Goal: Information Seeking & Learning: Learn about a topic

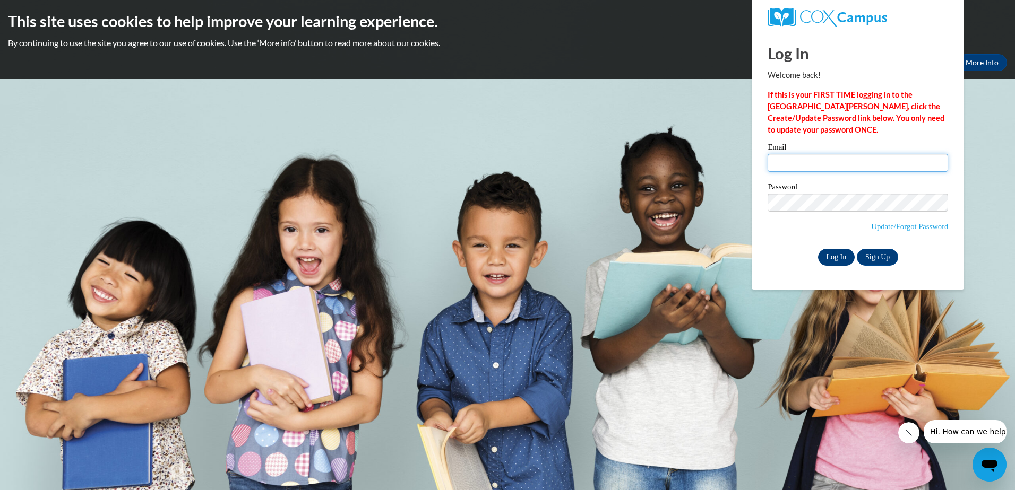
type input "[EMAIL_ADDRESS][DOMAIN_NAME]"
click at [842, 249] on input "Log In" at bounding box center [836, 257] width 37 height 17
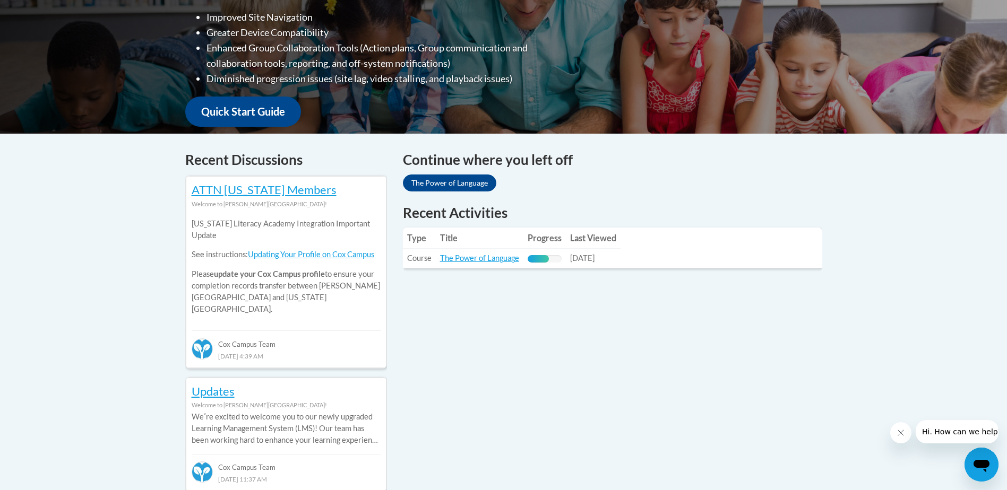
scroll to position [318, 0]
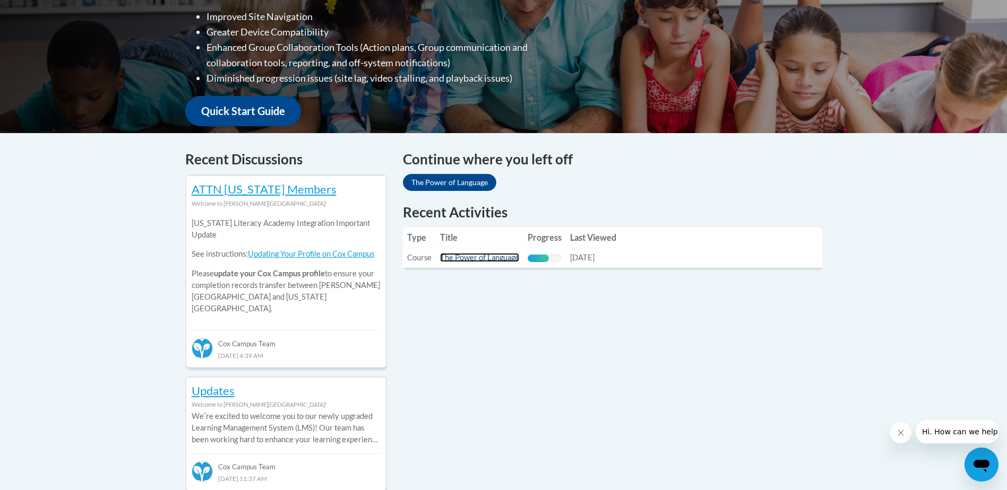
click at [471, 257] on link "The Power of Language" at bounding box center [479, 257] width 79 height 9
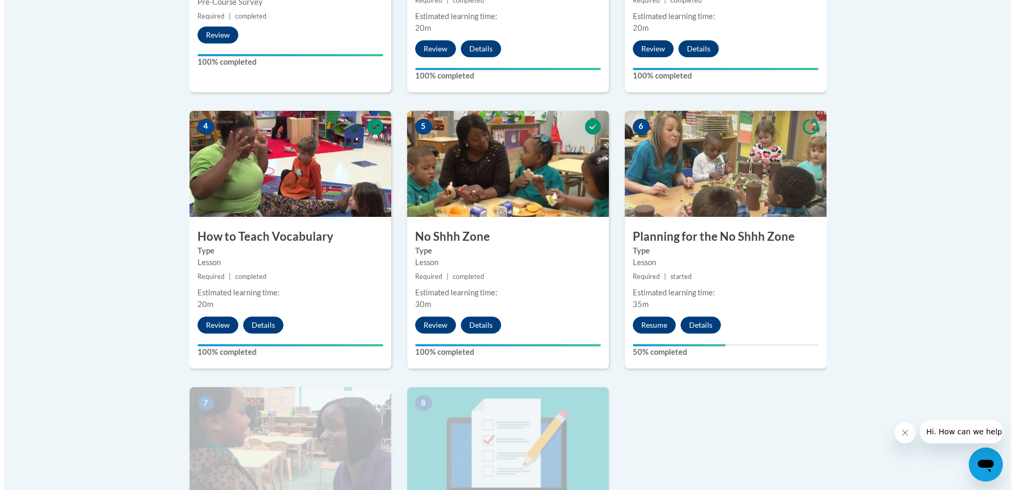
scroll to position [584, 0]
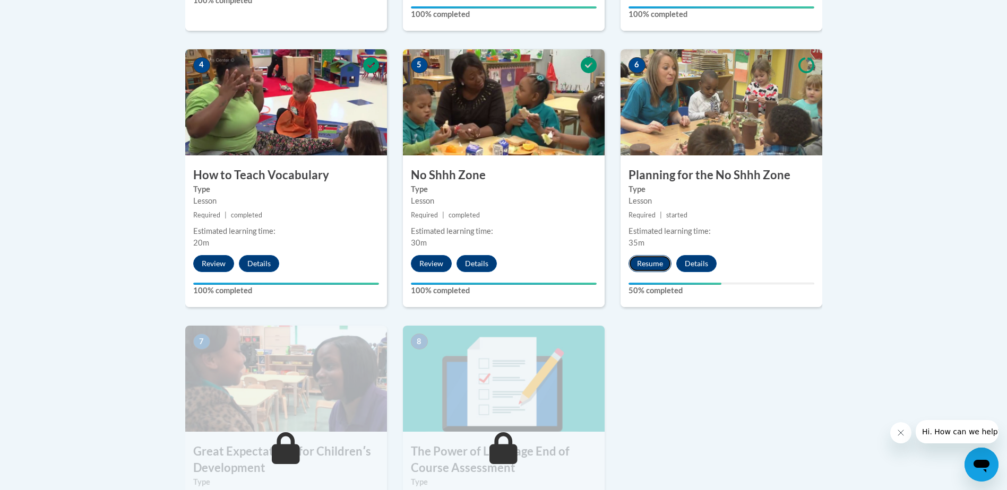
click at [664, 265] on button "Resume" at bounding box center [649, 263] width 43 height 17
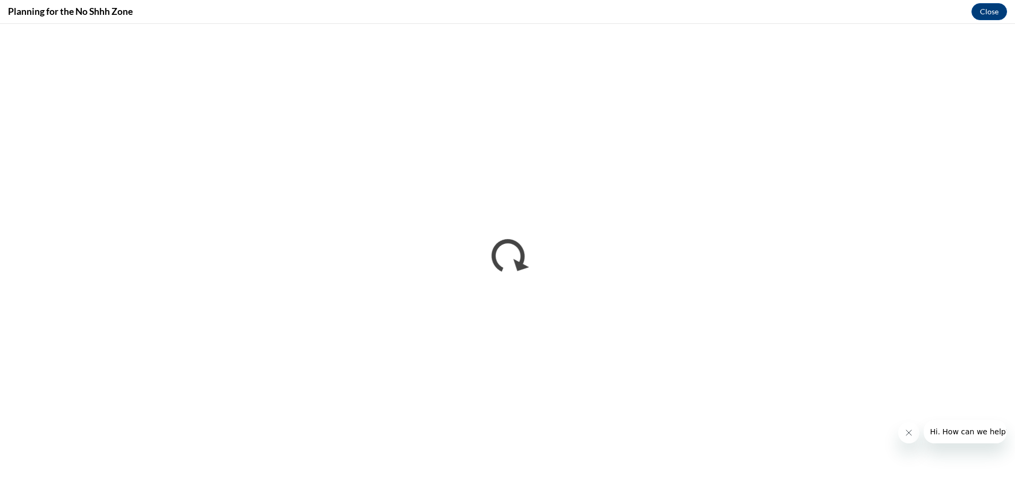
scroll to position [0, 0]
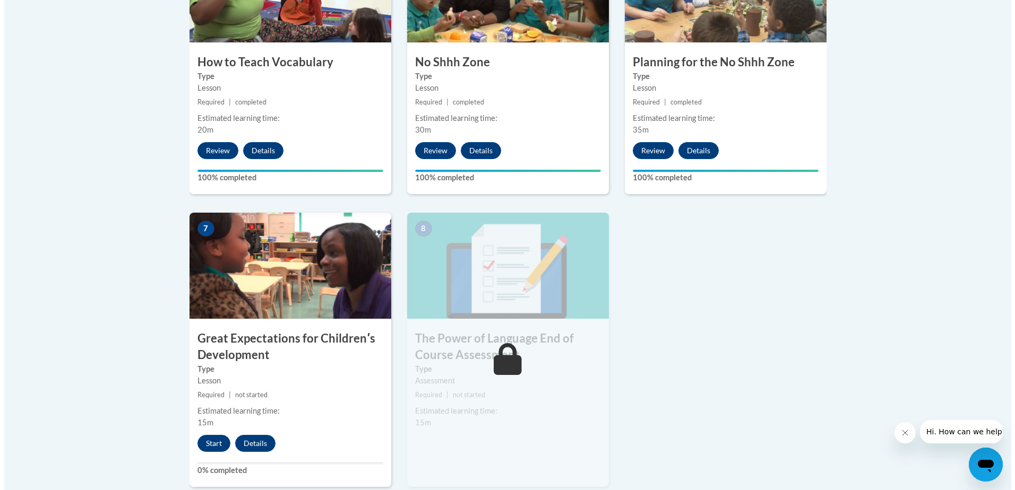
scroll to position [849, 0]
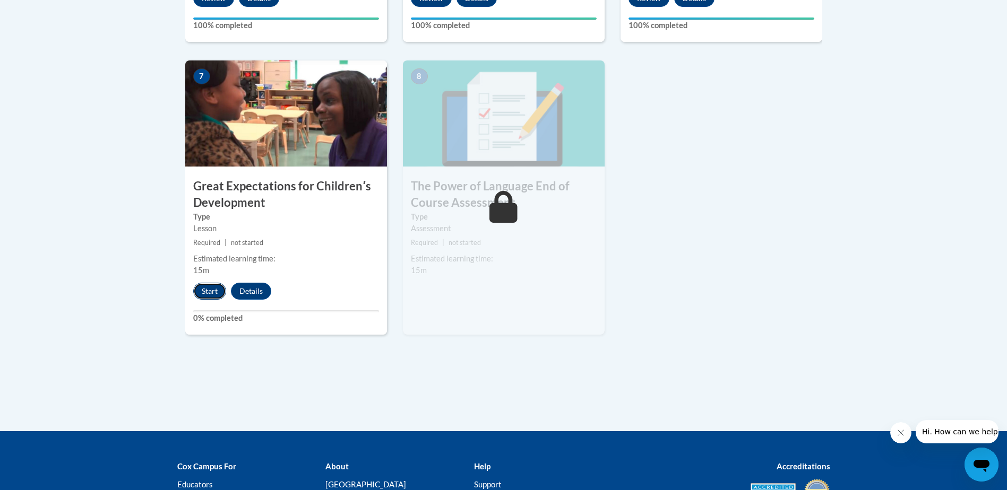
click at [206, 290] on button "Start" at bounding box center [209, 291] width 33 height 17
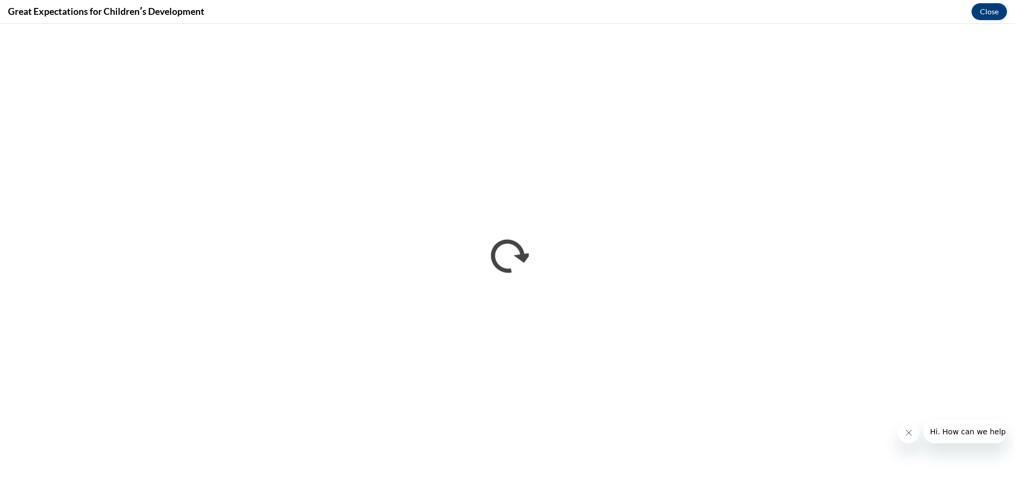
scroll to position [0, 0]
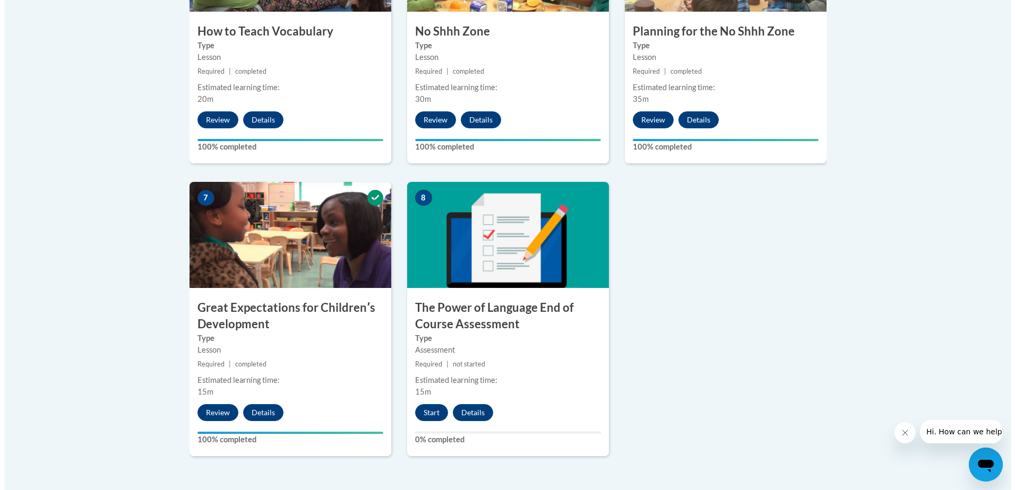
scroll to position [743, 0]
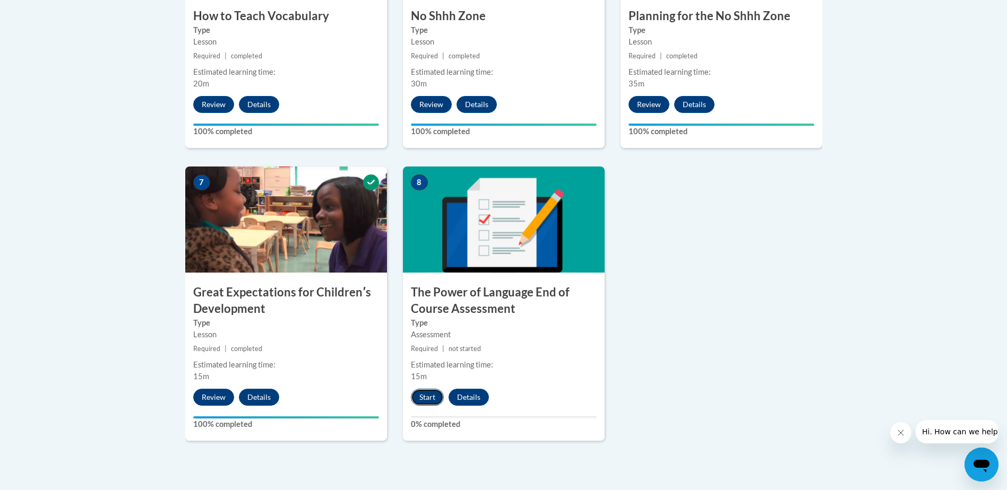
click at [435, 399] on button "Start" at bounding box center [427, 397] width 33 height 17
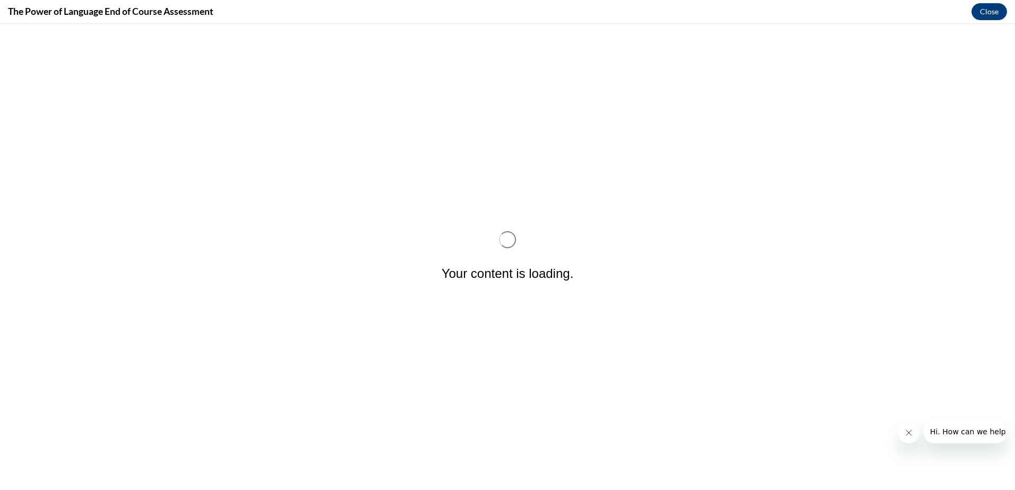
scroll to position [0, 0]
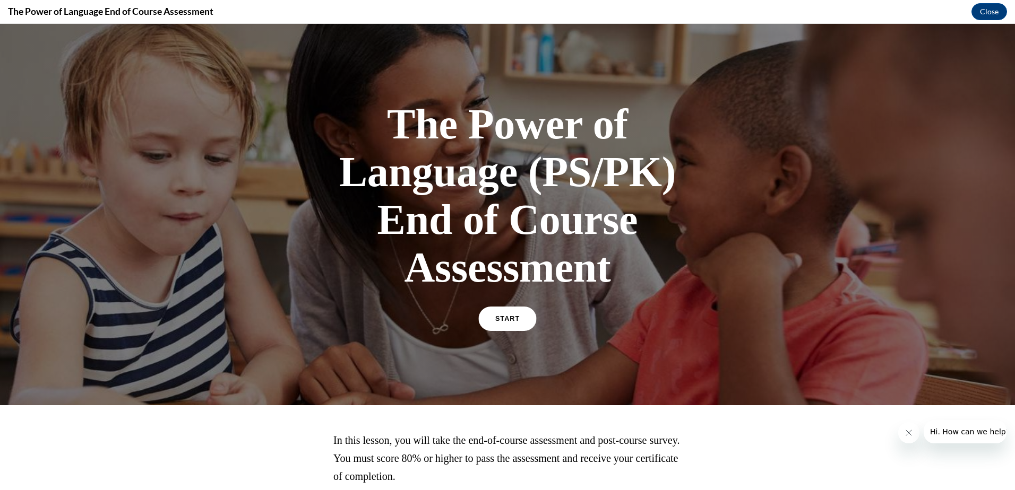
click at [510, 319] on span "START" at bounding box center [507, 319] width 24 height 8
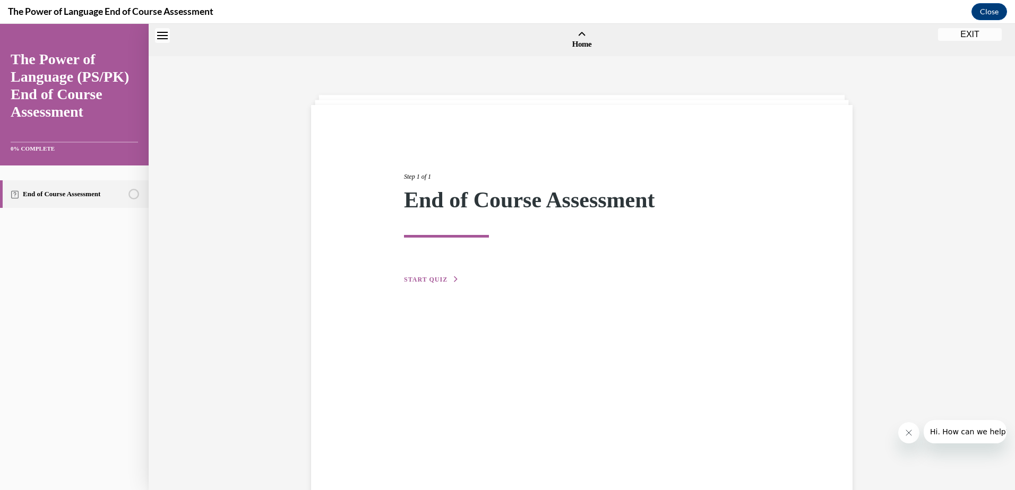
scroll to position [33, 0]
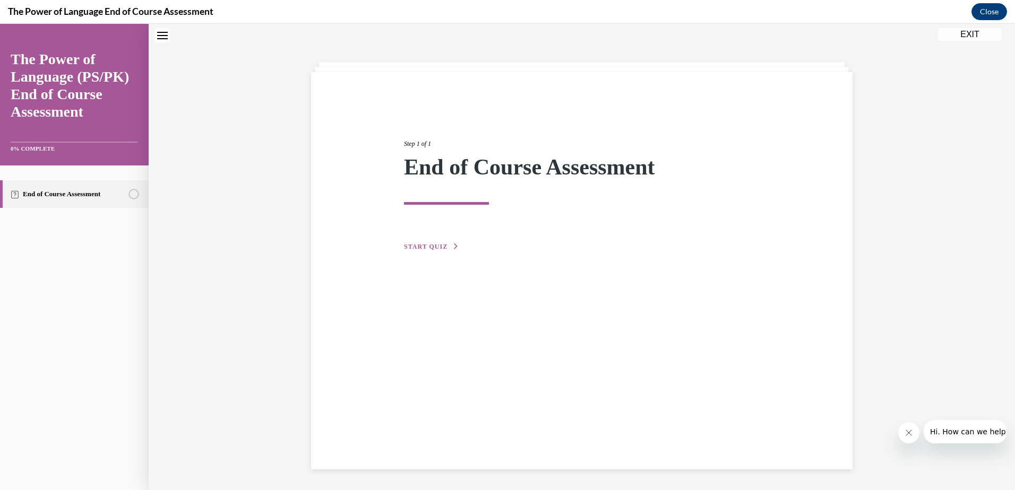
click at [436, 243] on button "START QUIZ" at bounding box center [431, 247] width 55 height 10
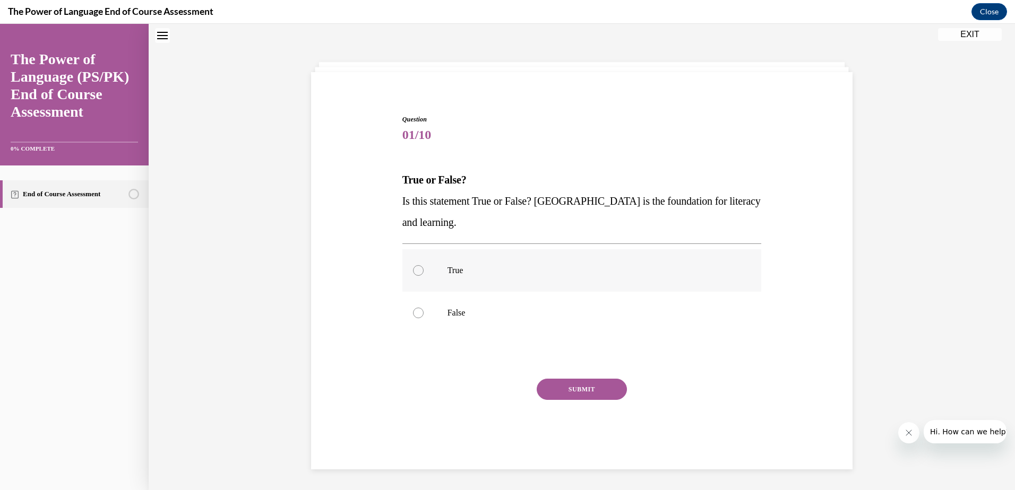
click at [426, 261] on label "True" at bounding box center [581, 270] width 359 height 42
click at [424, 265] on input "True" at bounding box center [418, 270] width 11 height 11
radio input "true"
click at [550, 387] on button "SUBMIT" at bounding box center [582, 389] width 90 height 21
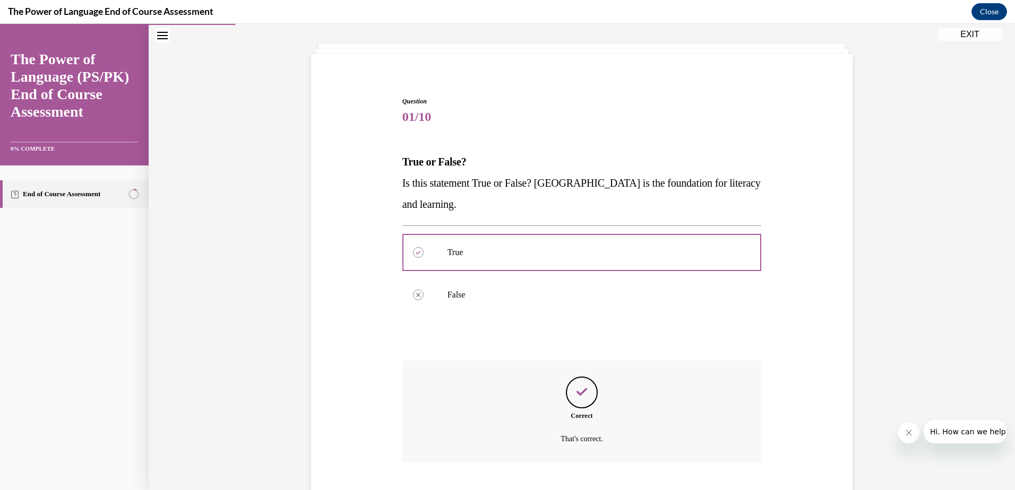
scroll to position [116, 0]
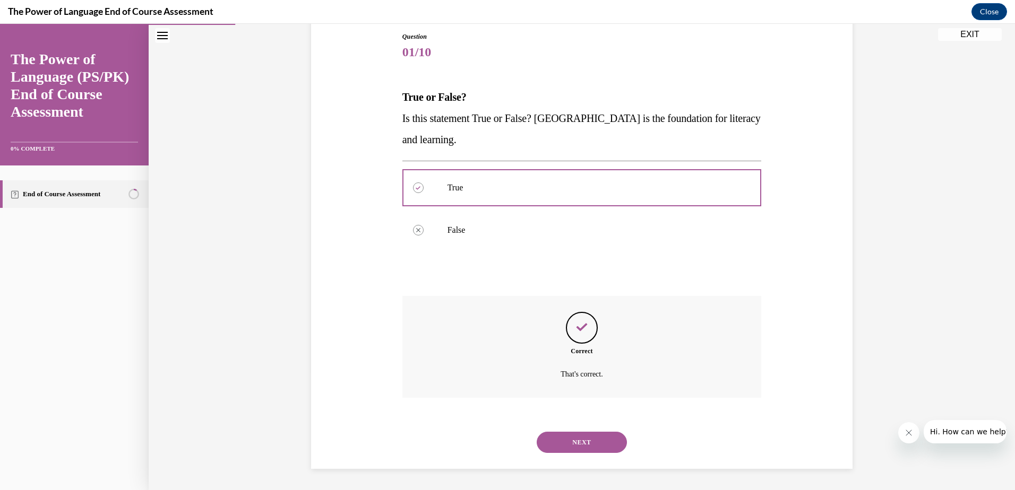
click at [558, 432] on button "NEXT" at bounding box center [582, 442] width 90 height 21
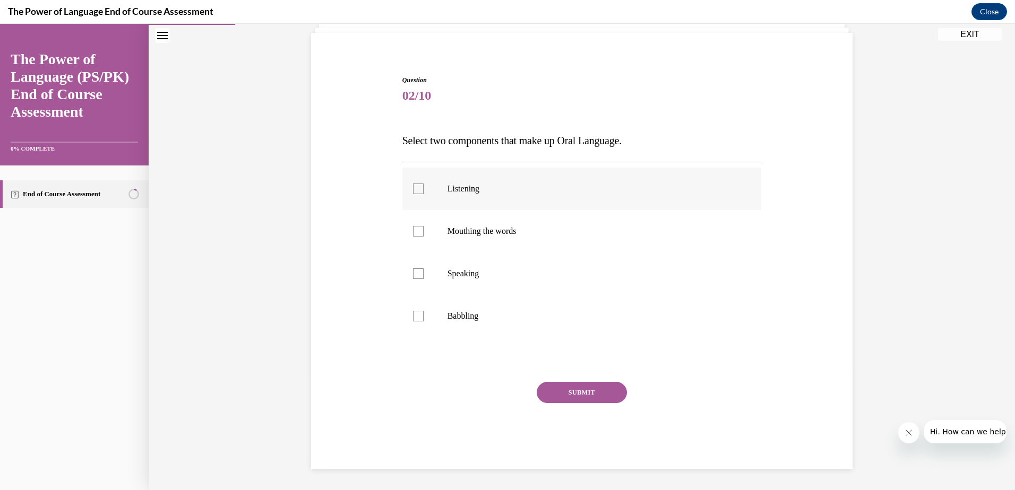
click at [492, 200] on label "Listening" at bounding box center [581, 189] width 359 height 42
click at [424, 194] on input "Listening" at bounding box center [418, 189] width 11 height 11
checkbox input "true"
click at [499, 234] on p "Mouthing the words" at bounding box center [591, 231] width 288 height 11
click at [424, 234] on input "Mouthing the words" at bounding box center [418, 231] width 11 height 11
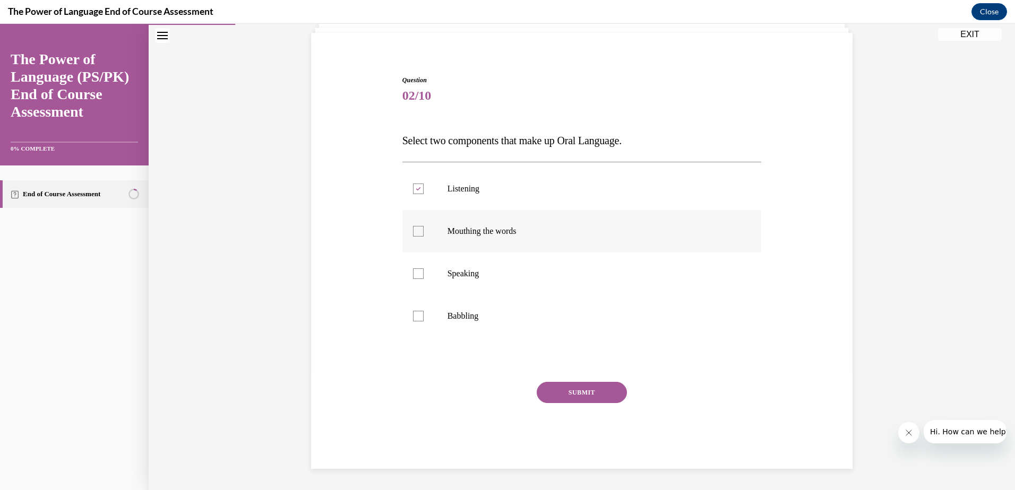
checkbox input "true"
click at [548, 392] on button "SUBMIT" at bounding box center [582, 392] width 90 height 21
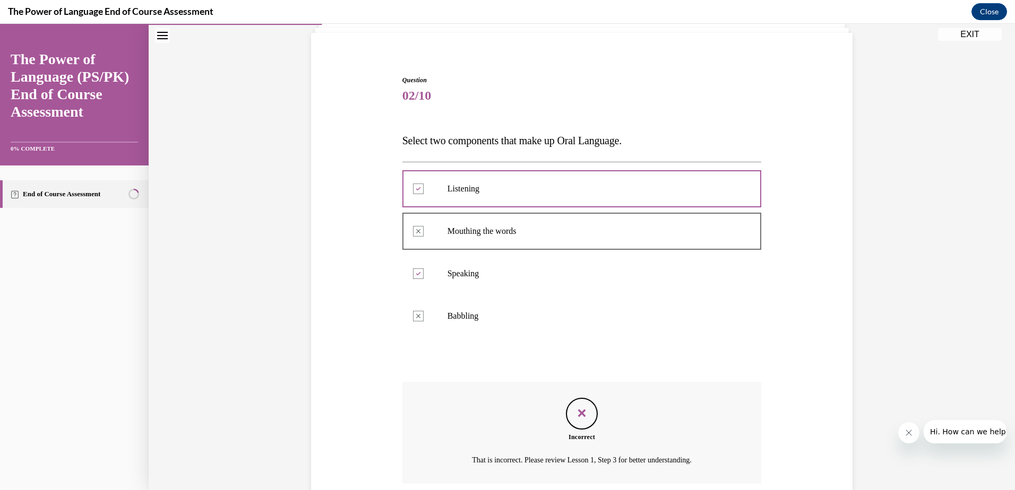
scroll to position [158, 0]
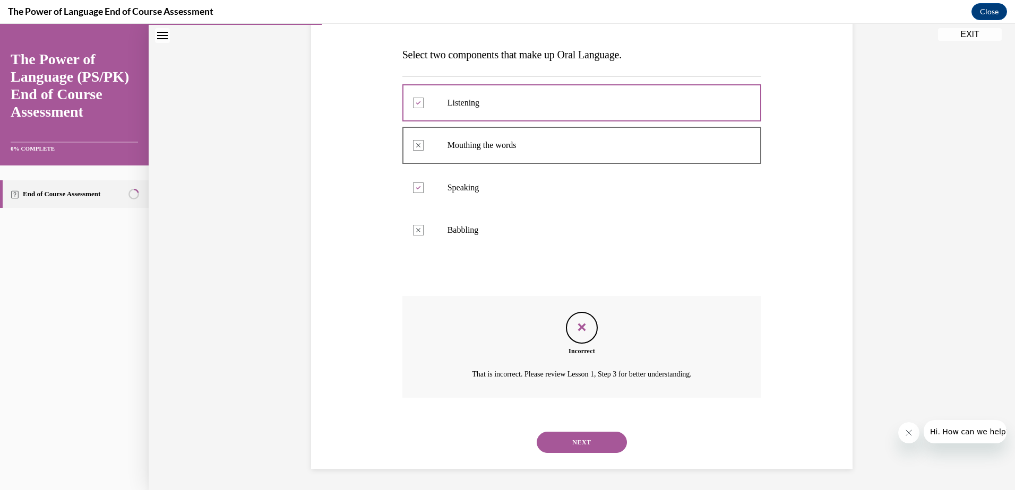
click at [552, 443] on button "NEXT" at bounding box center [582, 442] width 90 height 21
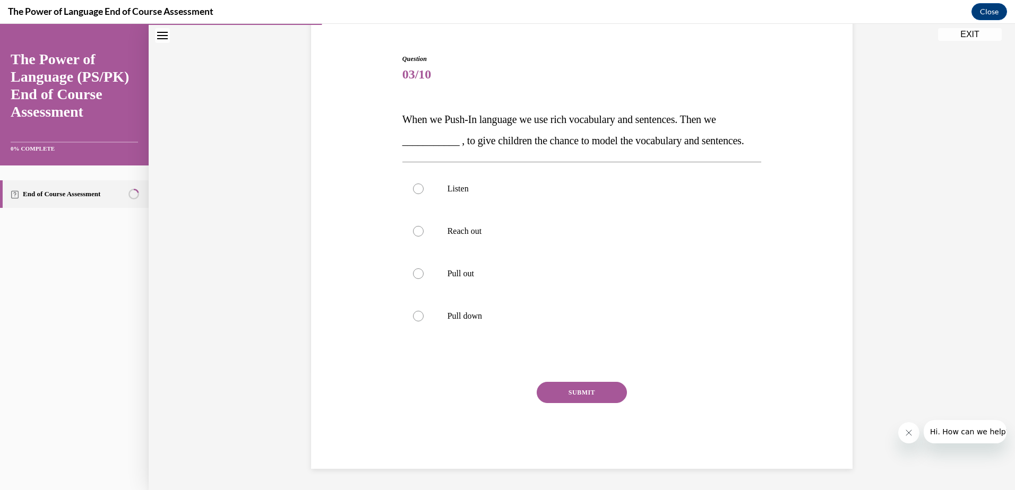
scroll to position [115, 0]
click at [480, 191] on p "Listen" at bounding box center [591, 189] width 288 height 11
click at [424, 191] on input "Listen" at bounding box center [418, 189] width 11 height 11
radio input "true"
click at [562, 386] on button "SUBMIT" at bounding box center [582, 392] width 90 height 21
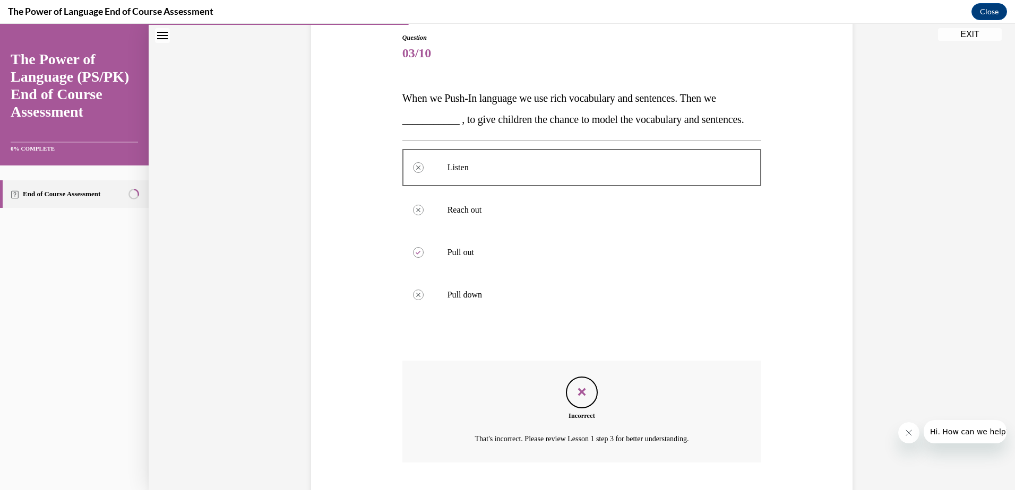
scroll to position [201, 0]
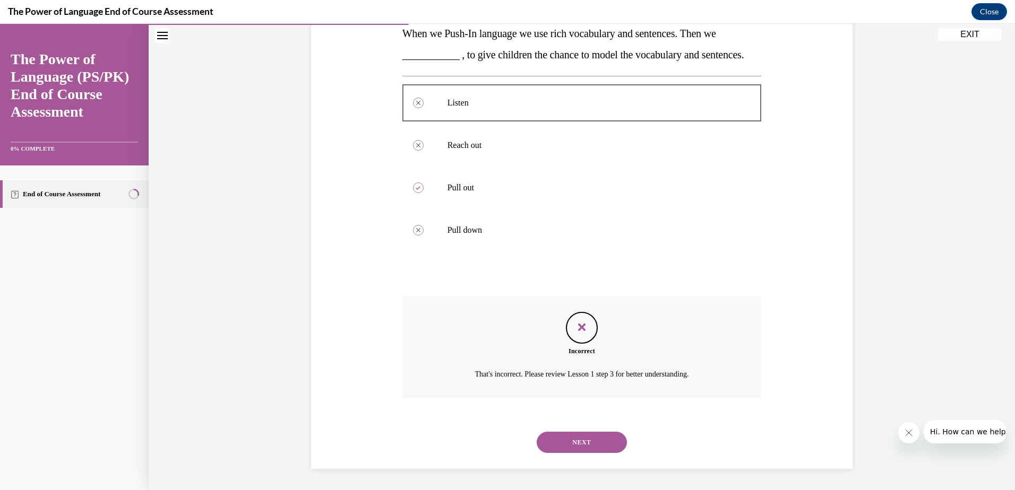
click at [551, 434] on button "NEXT" at bounding box center [582, 442] width 90 height 21
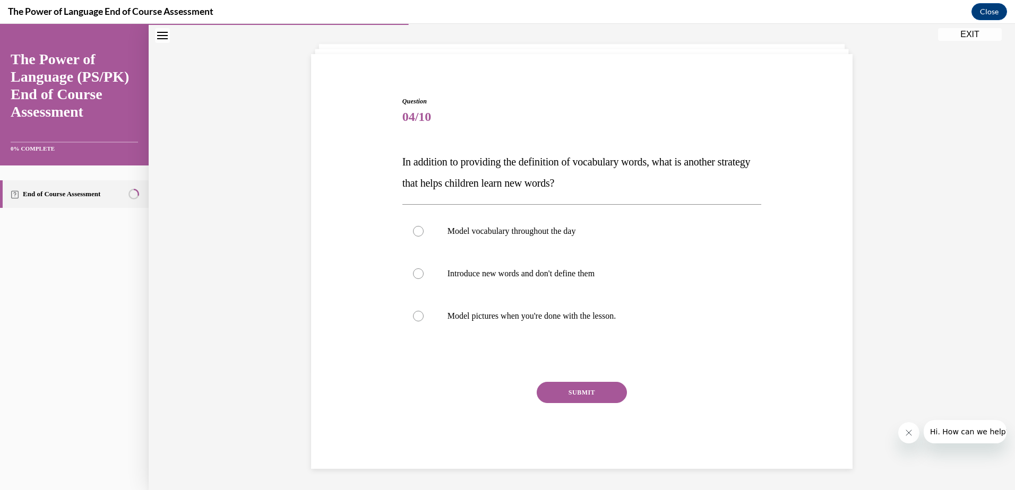
scroll to position [51, 0]
click at [451, 228] on p "Model vocabulary throughout the day" at bounding box center [591, 231] width 288 height 11
click at [424, 228] on input "Model vocabulary throughout the day" at bounding box center [418, 231] width 11 height 11
radio input "true"
click at [617, 393] on button "SUBMIT" at bounding box center [582, 392] width 90 height 21
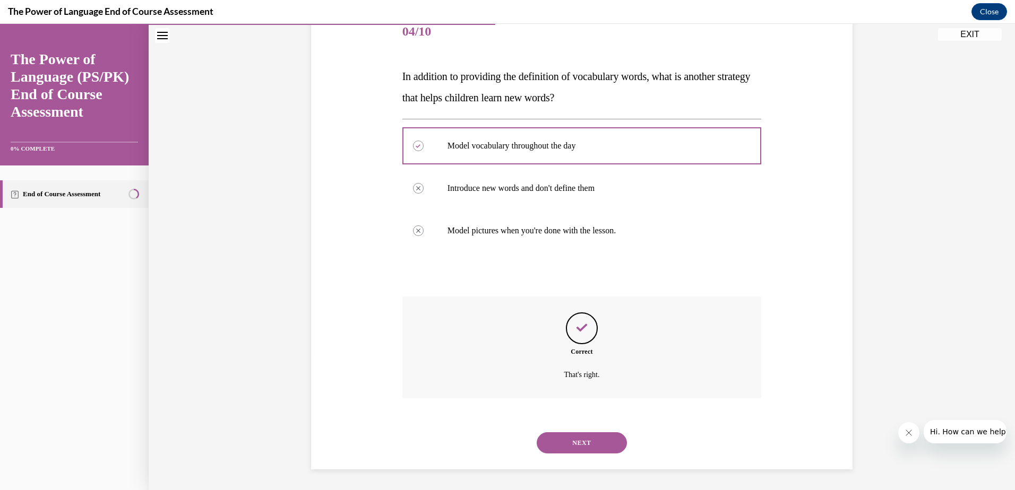
scroll to position [137, 0]
click at [546, 438] on button "NEXT" at bounding box center [582, 442] width 90 height 21
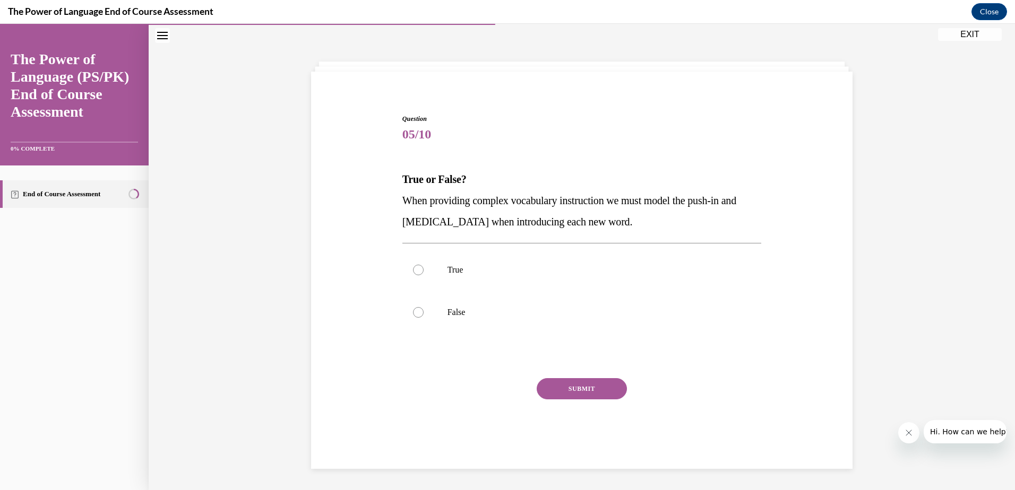
scroll to position [33, 0]
click at [467, 269] on p "True" at bounding box center [591, 270] width 288 height 11
click at [424, 269] on input "True" at bounding box center [418, 270] width 11 height 11
radio input "true"
click at [558, 385] on button "SUBMIT" at bounding box center [582, 388] width 90 height 21
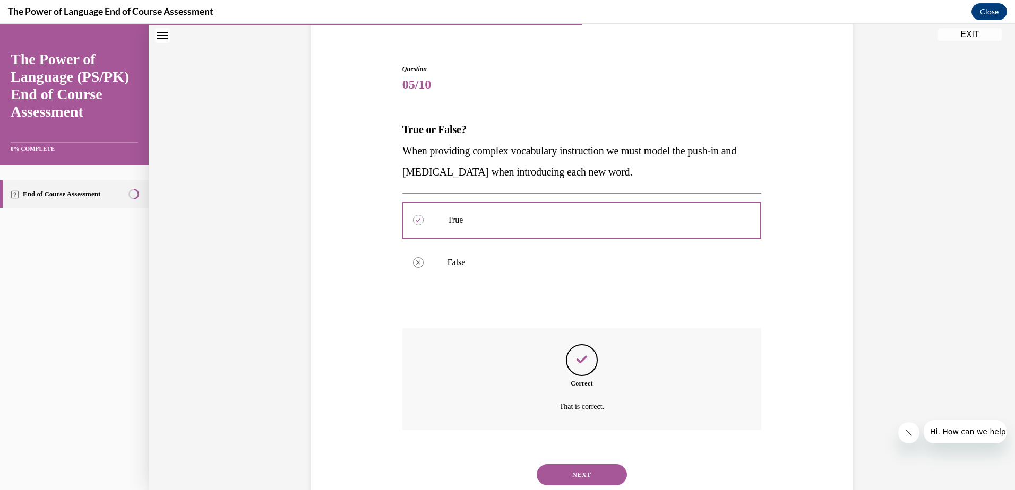
scroll to position [116, 0]
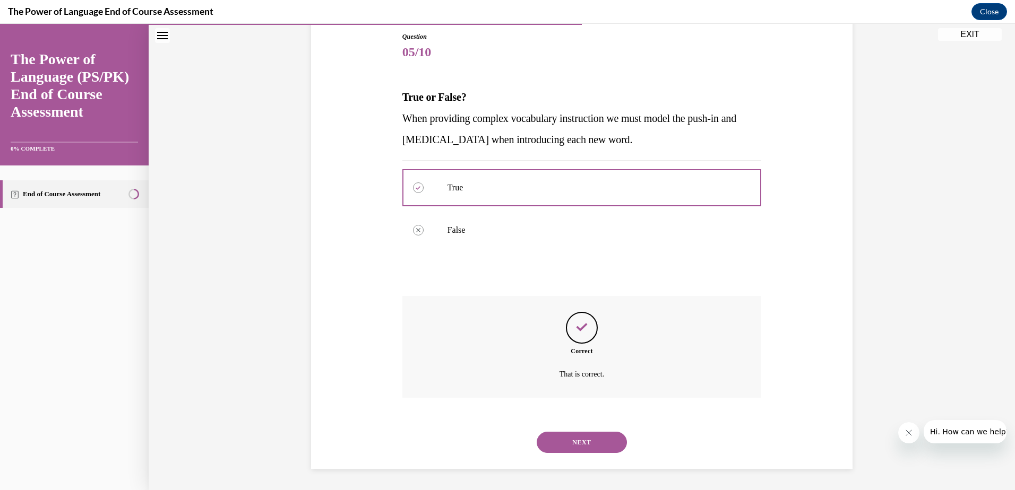
click at [563, 444] on button "NEXT" at bounding box center [582, 442] width 90 height 21
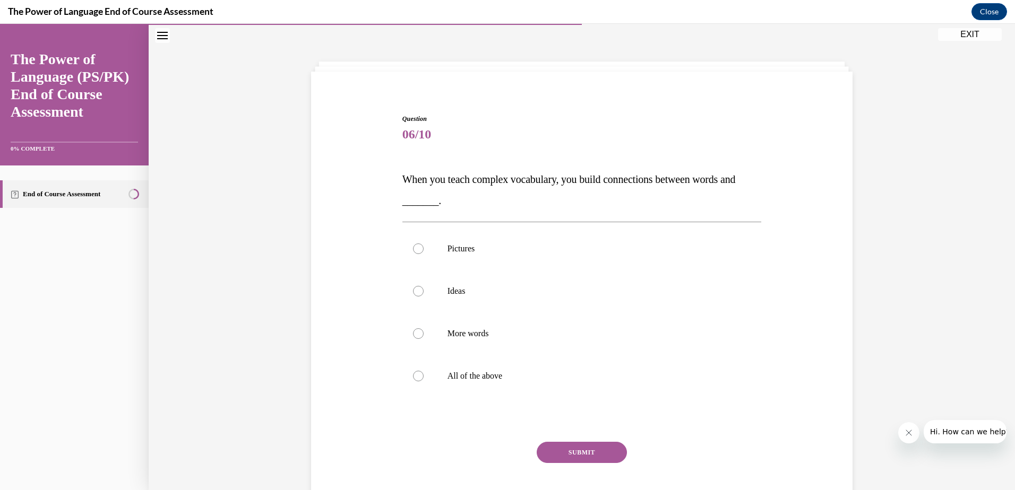
scroll to position [33, 0]
click at [487, 370] on label "All of the above" at bounding box center [581, 376] width 359 height 42
click at [424, 371] on input "All of the above" at bounding box center [418, 376] width 11 height 11
radio input "true"
click at [551, 456] on button "SUBMIT" at bounding box center [582, 452] width 90 height 21
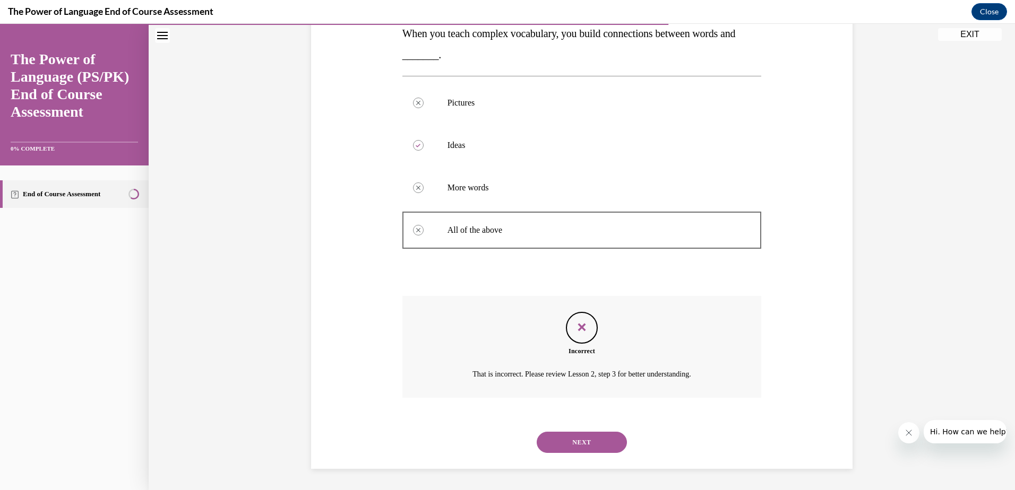
click at [563, 435] on button "NEXT" at bounding box center [582, 442] width 90 height 21
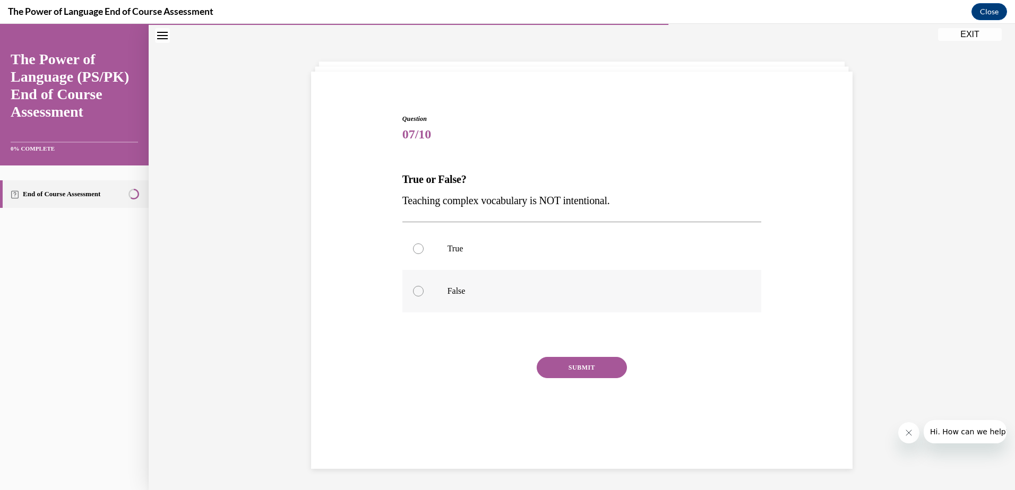
click at [451, 293] on p "False" at bounding box center [591, 291] width 288 height 11
click at [424, 293] on input "False" at bounding box center [418, 291] width 11 height 11
radio input "true"
click at [581, 366] on button "SUBMIT" at bounding box center [582, 367] width 90 height 21
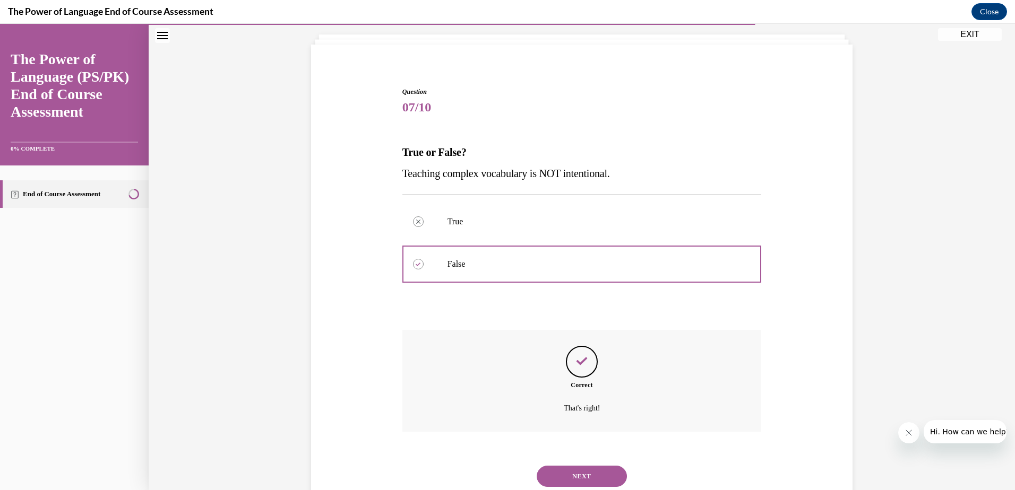
scroll to position [94, 0]
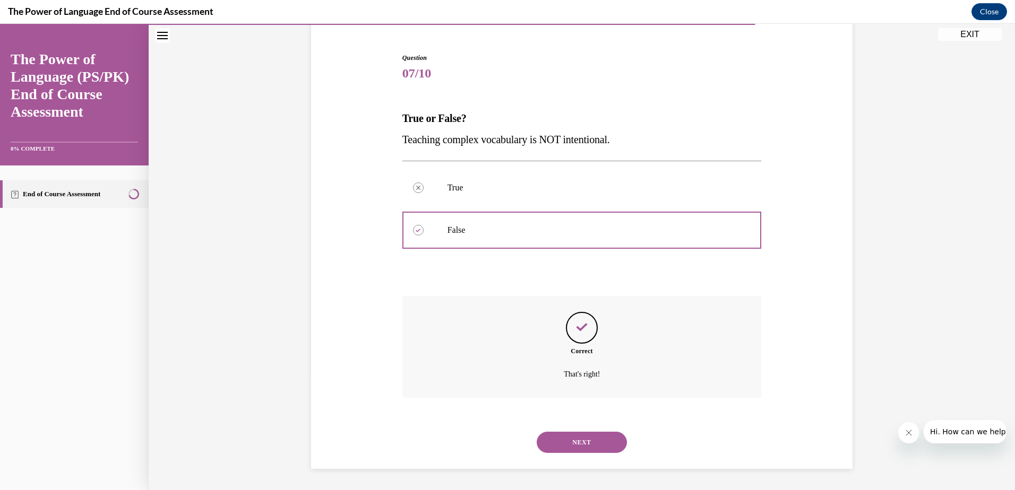
click at [569, 434] on button "NEXT" at bounding box center [582, 442] width 90 height 21
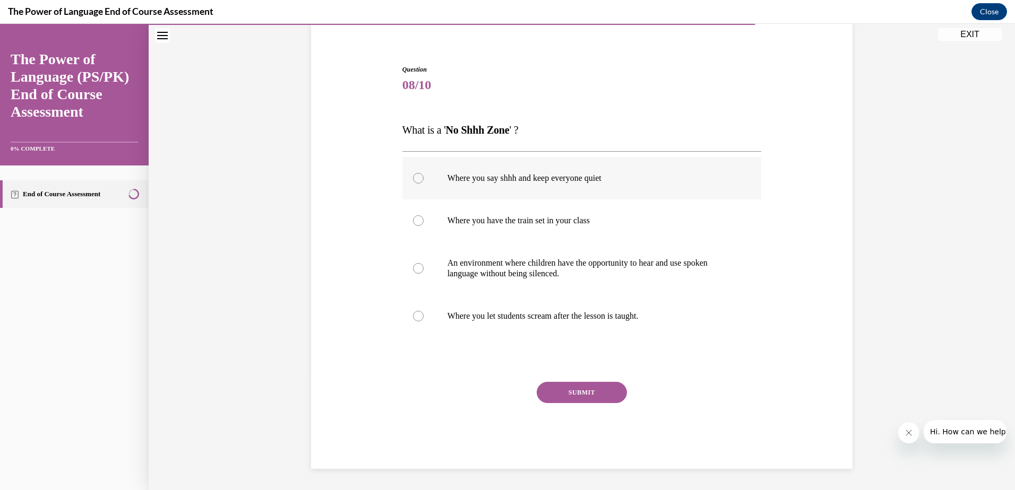
scroll to position [44, 0]
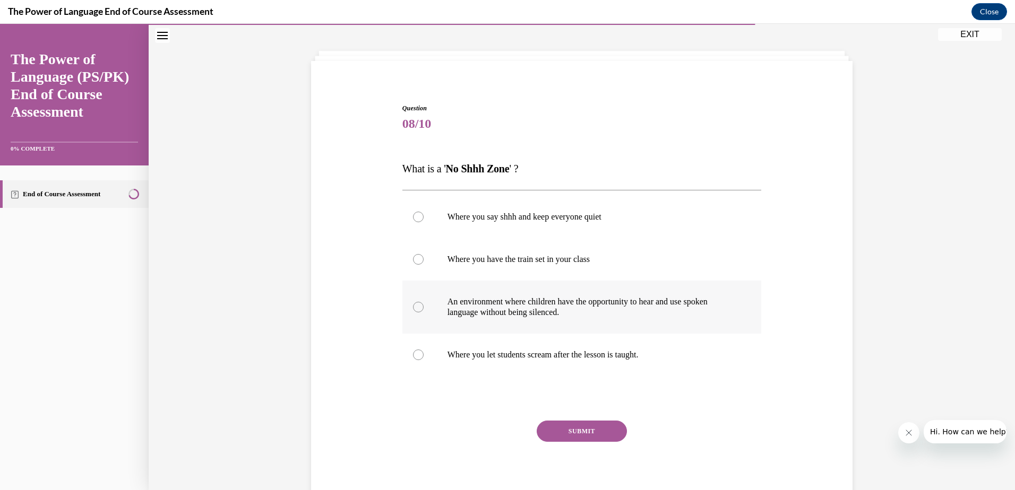
click at [456, 317] on p "An environment where children have the opportunity to hear and use spoken langu…" at bounding box center [591, 307] width 288 height 21
click at [424, 313] on input "An environment where children have the opportunity to hear and use spoken langu…" at bounding box center [418, 307] width 11 height 11
radio input "true"
click at [560, 430] on button "SUBMIT" at bounding box center [582, 431] width 90 height 21
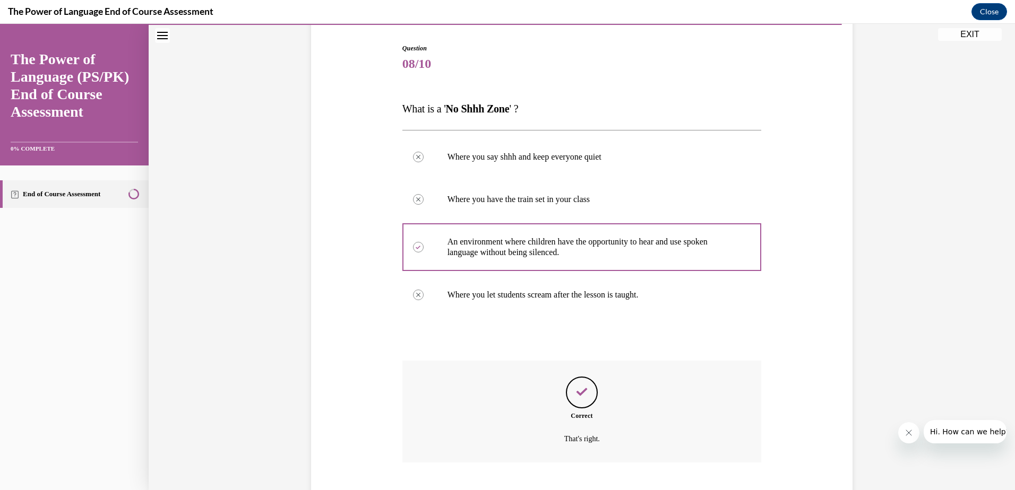
scroll to position [169, 0]
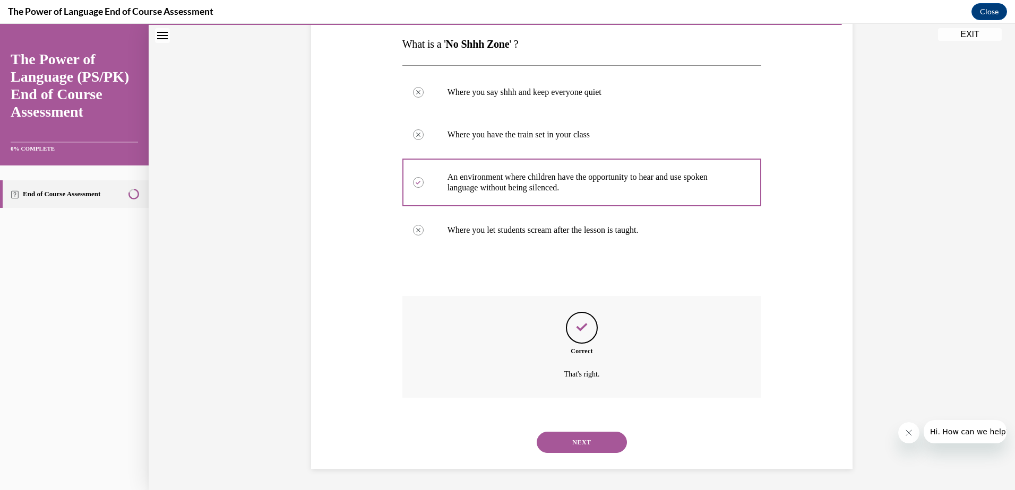
click at [566, 455] on div "NEXT" at bounding box center [581, 442] width 359 height 42
click at [565, 441] on button "NEXT" at bounding box center [582, 442] width 90 height 21
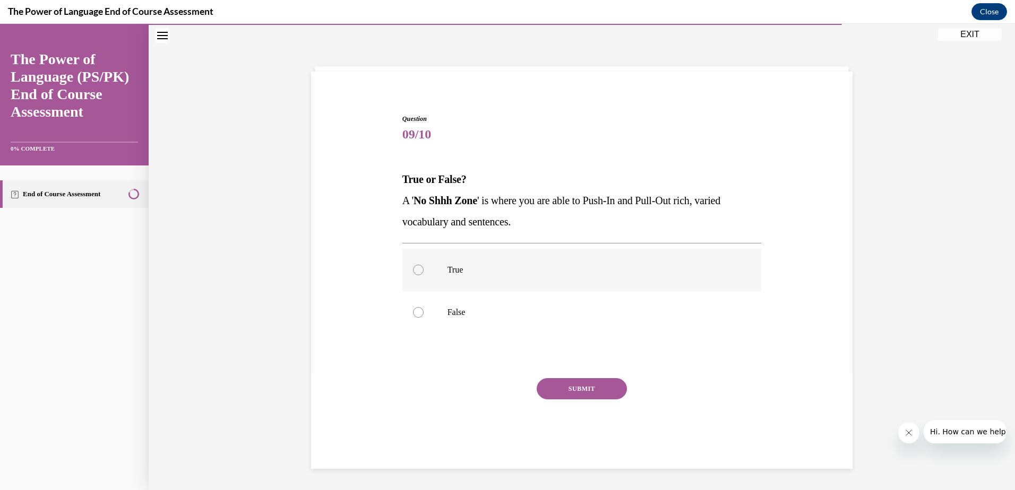
click at [484, 281] on label "True" at bounding box center [581, 270] width 359 height 42
click at [424, 275] on input "True" at bounding box center [418, 270] width 11 height 11
radio input "true"
click at [548, 384] on button "SUBMIT" at bounding box center [582, 388] width 90 height 21
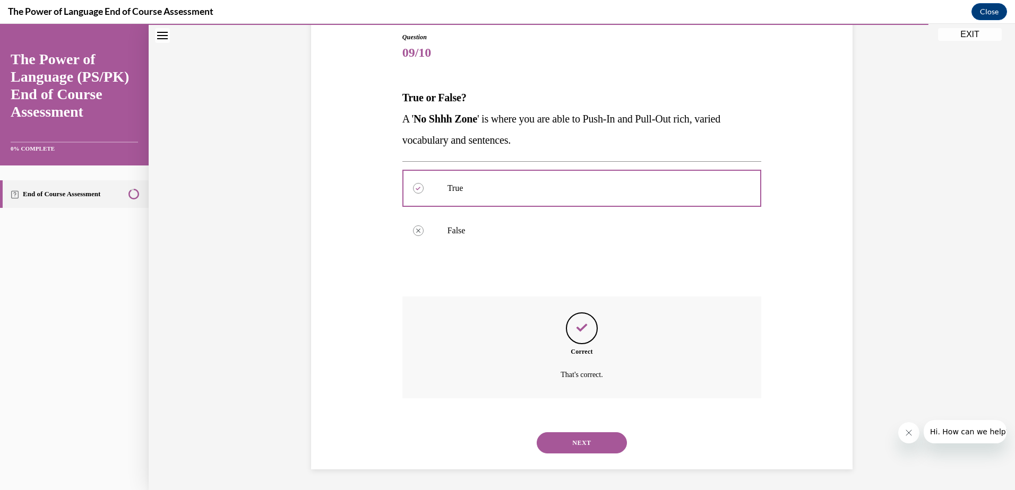
scroll to position [116, 0]
click at [548, 444] on button "NEXT" at bounding box center [582, 442] width 90 height 21
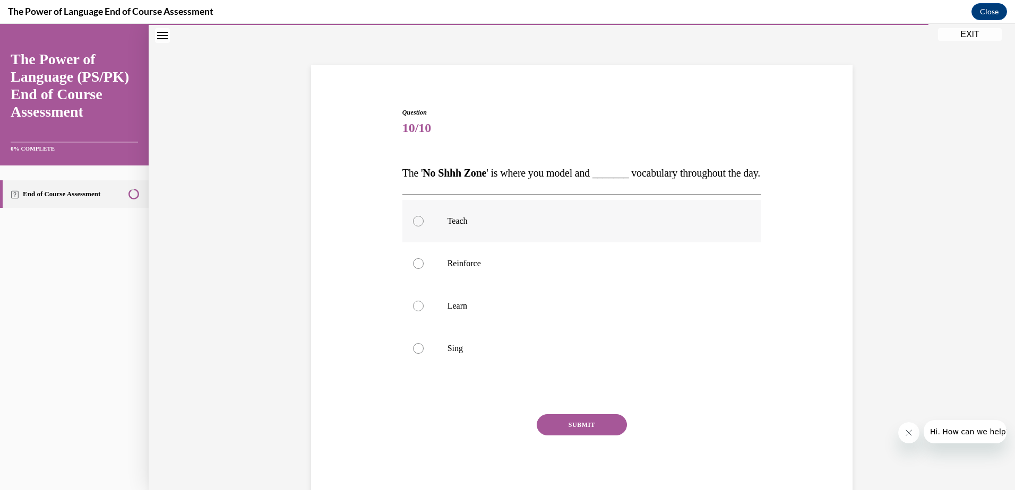
scroll to position [33, 0]
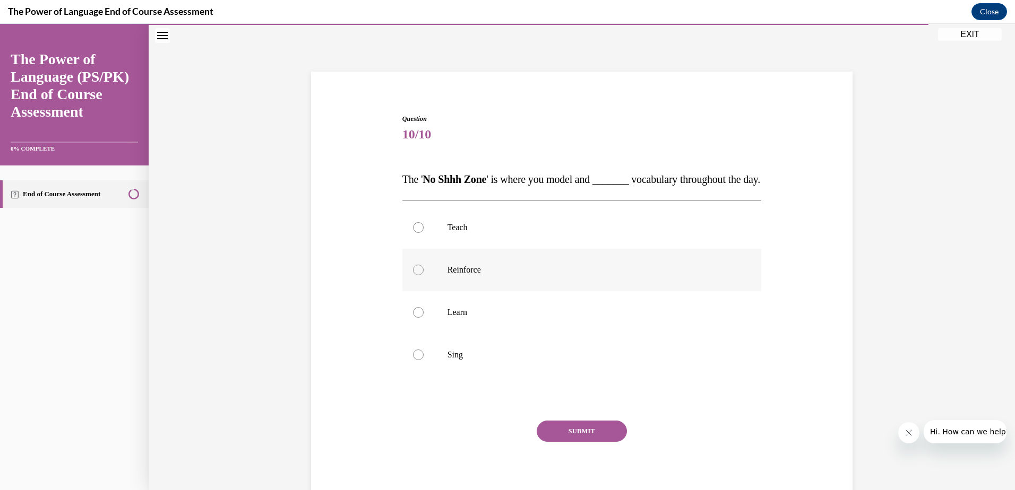
click at [434, 291] on label "Reinforce" at bounding box center [581, 270] width 359 height 42
click at [424, 275] on input "Reinforce" at bounding box center [418, 270] width 11 height 11
radio input "true"
click at [596, 442] on button "SUBMIT" at bounding box center [582, 431] width 90 height 21
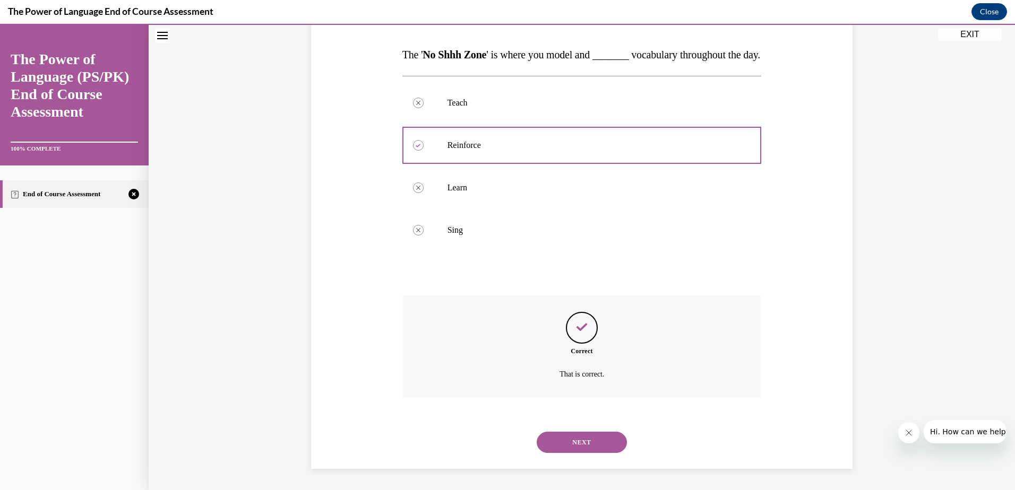
scroll to position [179, 0]
click at [596, 444] on button "NEXT" at bounding box center [582, 442] width 90 height 21
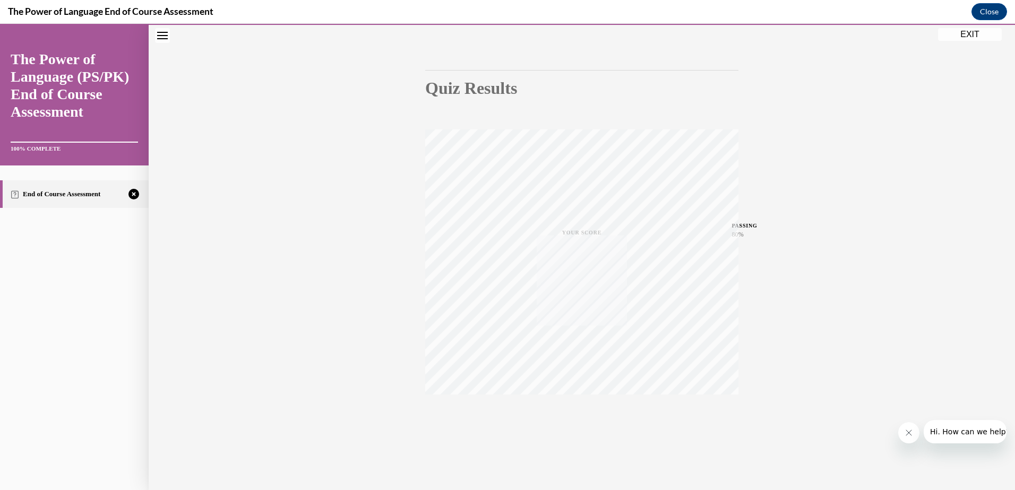
scroll to position [77, 0]
click at [571, 435] on button "TAKE AGAIN" at bounding box center [581, 419] width 63 height 48
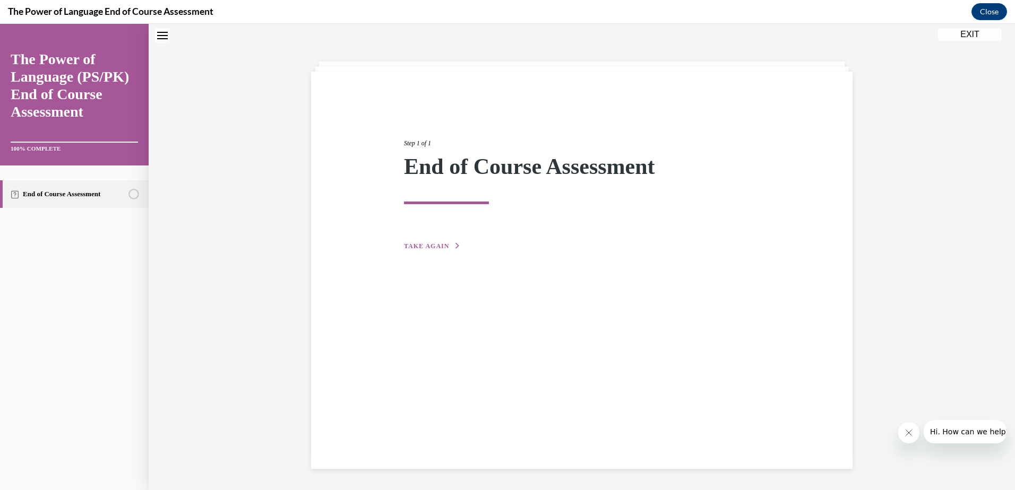
click at [416, 243] on span "TAKE AGAIN" at bounding box center [426, 246] width 45 height 7
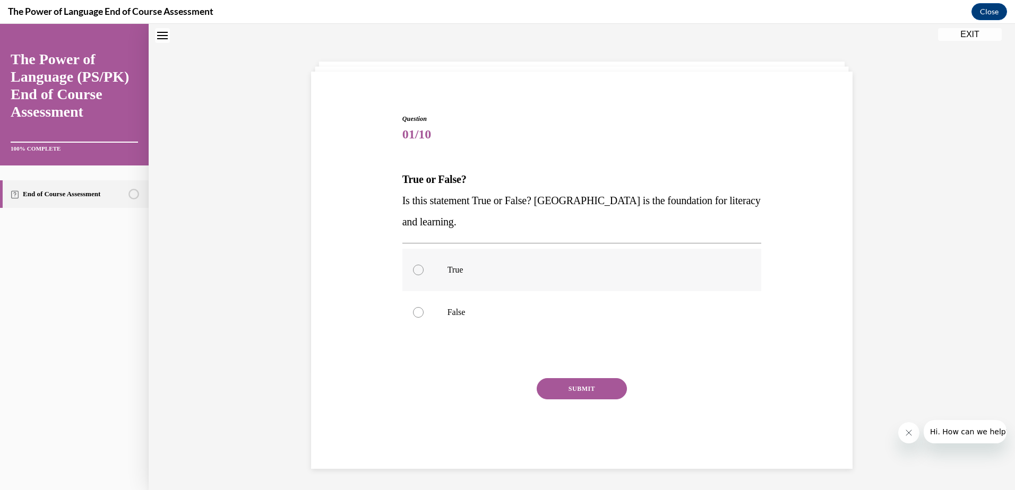
click at [449, 282] on label "True" at bounding box center [581, 270] width 359 height 42
click at [424, 275] on input "True" at bounding box center [418, 270] width 11 height 11
radio input "true"
click at [548, 389] on button "SUBMIT" at bounding box center [582, 388] width 90 height 21
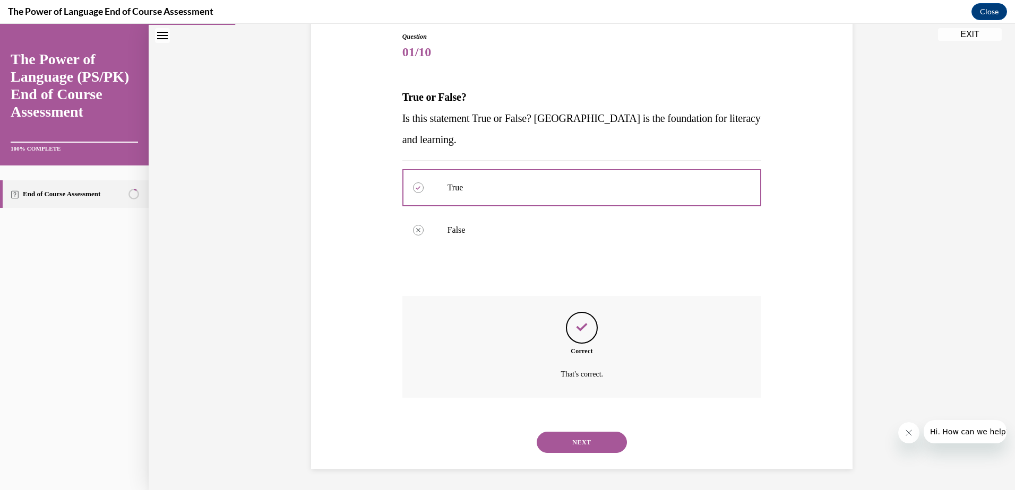
click at [563, 450] on button "NEXT" at bounding box center [582, 442] width 90 height 21
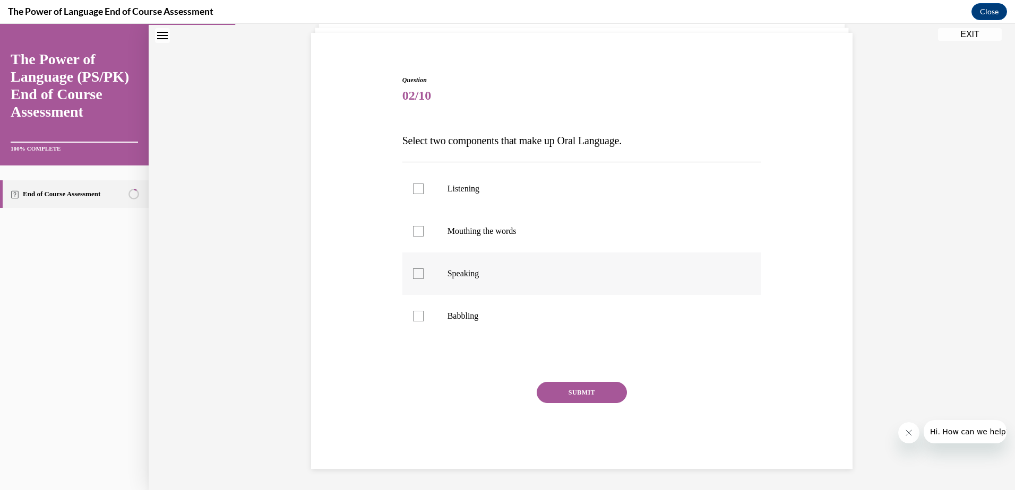
click at [467, 274] on p "Speaking" at bounding box center [591, 274] width 288 height 11
click at [424, 274] on input "Speaking" at bounding box center [418, 274] width 11 height 11
checkbox input "true"
click at [470, 201] on label "Listening" at bounding box center [581, 189] width 359 height 42
click at [424, 194] on input "Listening" at bounding box center [418, 189] width 11 height 11
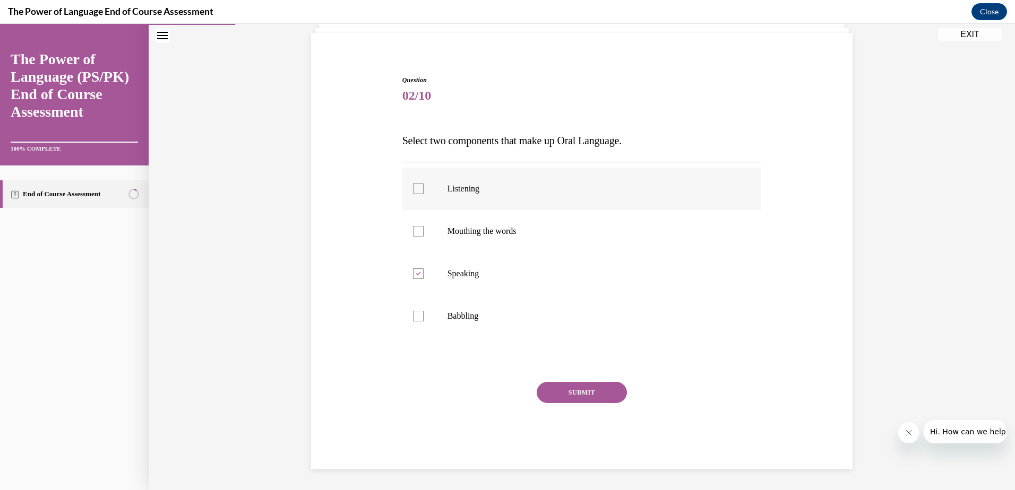
checkbox input "true"
click at [543, 400] on button "SUBMIT" at bounding box center [582, 392] width 90 height 21
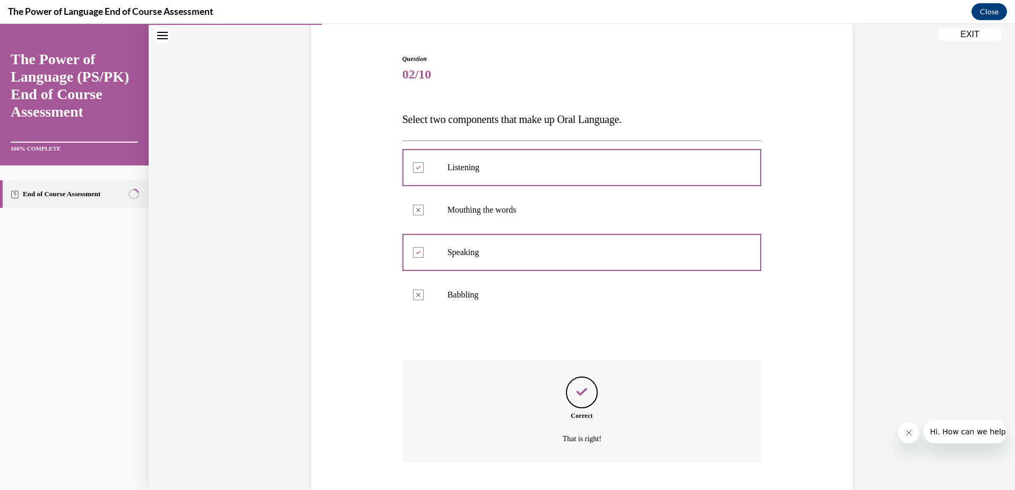
scroll to position [158, 0]
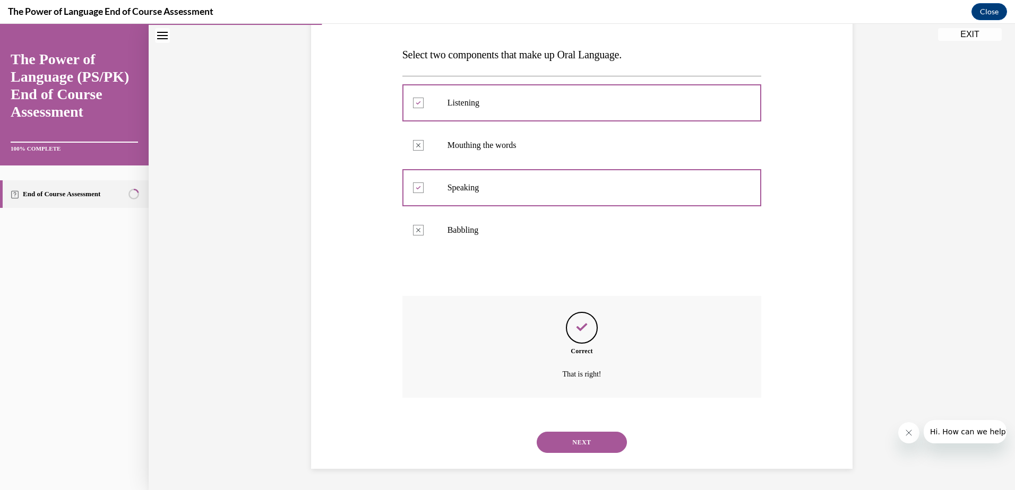
click at [619, 450] on button "NEXT" at bounding box center [582, 442] width 90 height 21
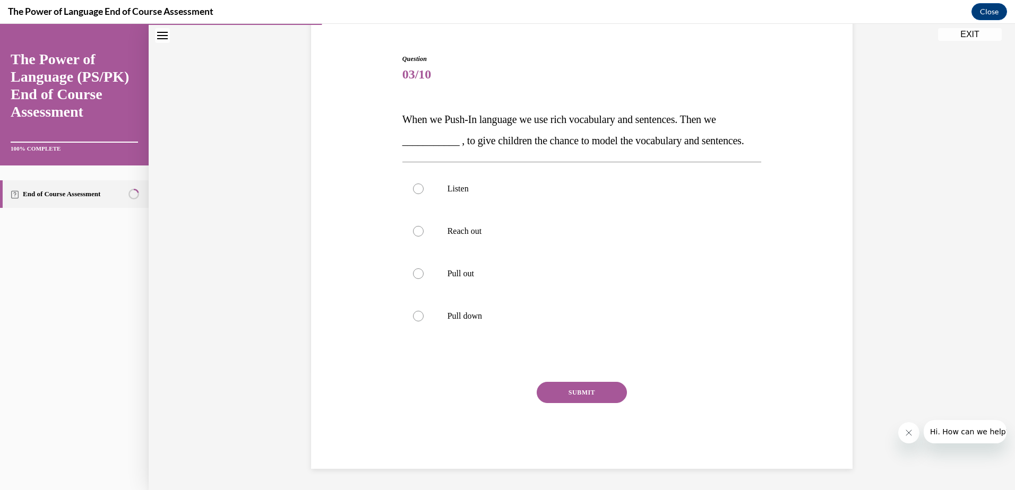
scroll to position [115, 0]
click at [485, 273] on p "Pull out" at bounding box center [591, 274] width 288 height 11
click at [424, 273] on input "Pull out" at bounding box center [418, 274] width 11 height 11
radio input "true"
click at [563, 394] on button "SUBMIT" at bounding box center [582, 392] width 90 height 21
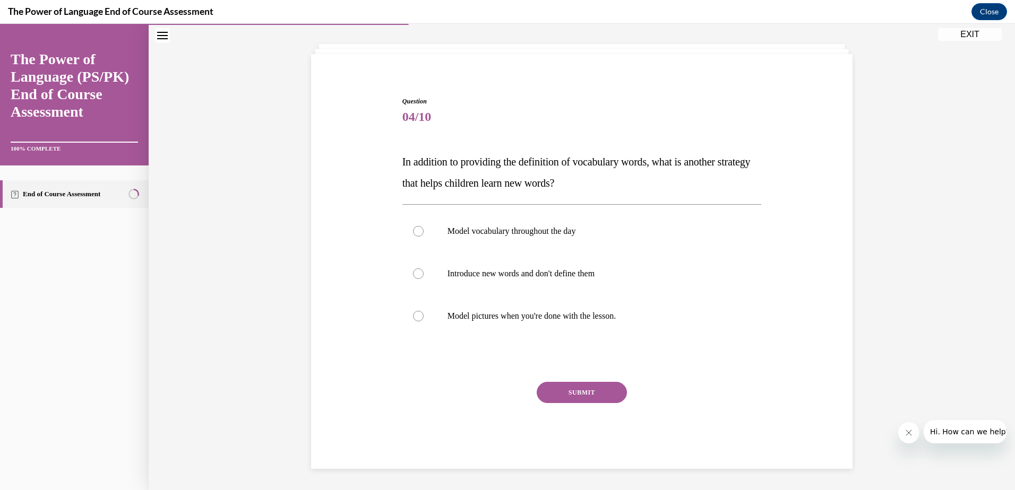
scroll to position [51, 0]
click at [551, 241] on label "Model vocabulary throughout the day" at bounding box center [581, 231] width 359 height 42
click at [424, 237] on input "Model vocabulary throughout the day" at bounding box center [418, 231] width 11 height 11
radio input "true"
click at [556, 388] on button "SUBMIT" at bounding box center [582, 392] width 90 height 21
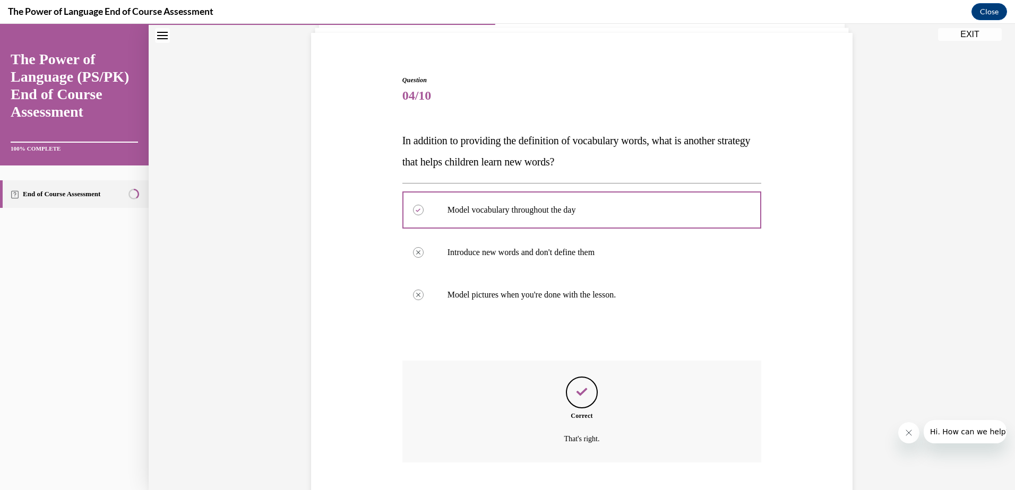
scroll to position [137, 0]
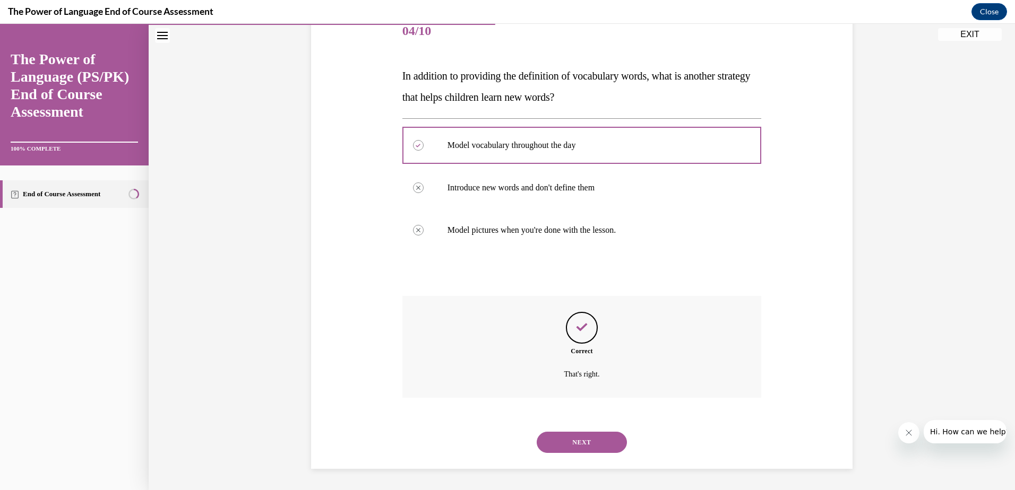
click at [597, 451] on button "NEXT" at bounding box center [582, 442] width 90 height 21
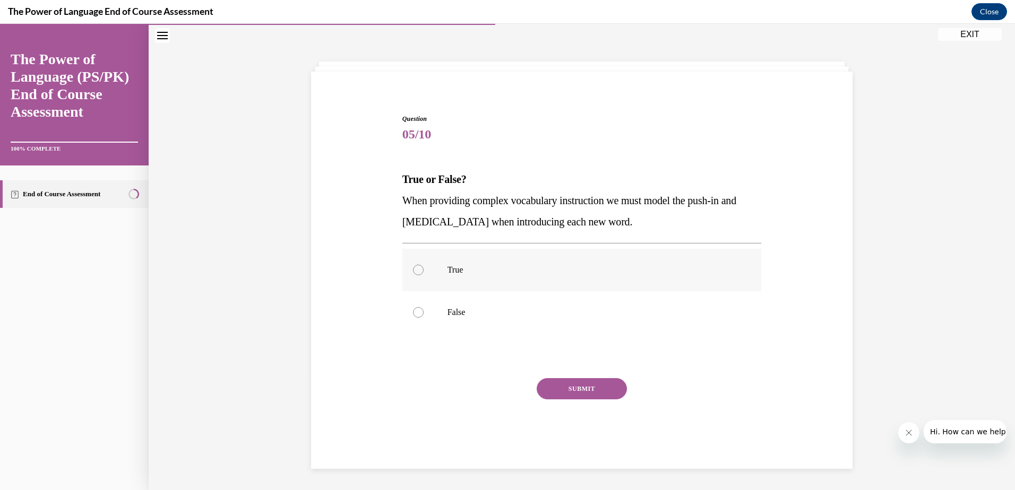
click at [563, 280] on label "True" at bounding box center [581, 270] width 359 height 42
click at [424, 275] on input "True" at bounding box center [418, 270] width 11 height 11
radio input "true"
click at [543, 375] on div "Question 05/10 True or False? When providing complex vocabulary instruction we …" at bounding box center [581, 289] width 359 height 351
click at [543, 380] on button "SUBMIT" at bounding box center [582, 388] width 90 height 21
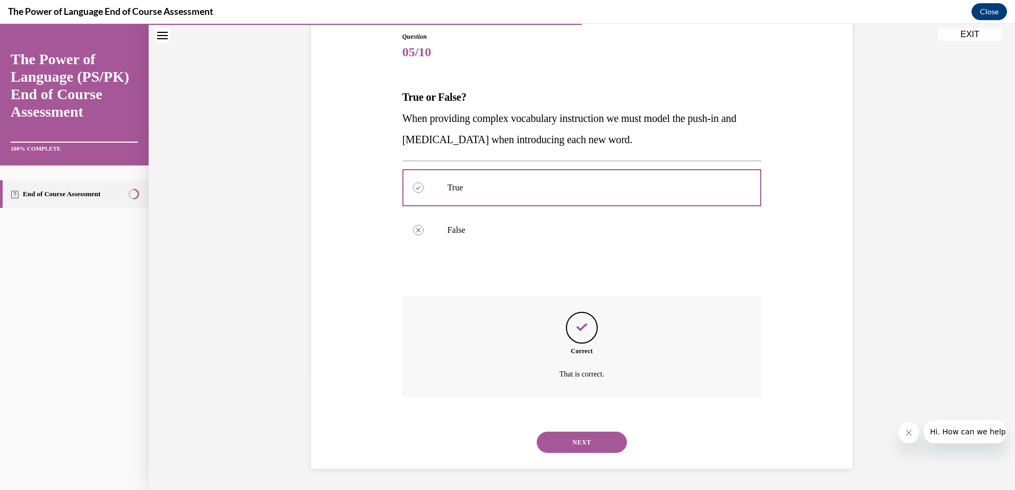
click at [570, 448] on button "NEXT" at bounding box center [582, 442] width 90 height 21
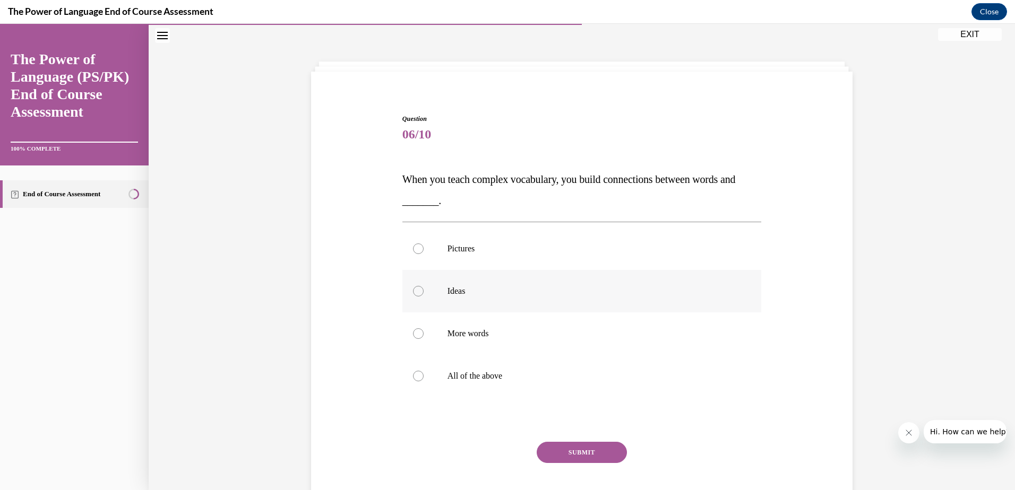
scroll to position [87, 0]
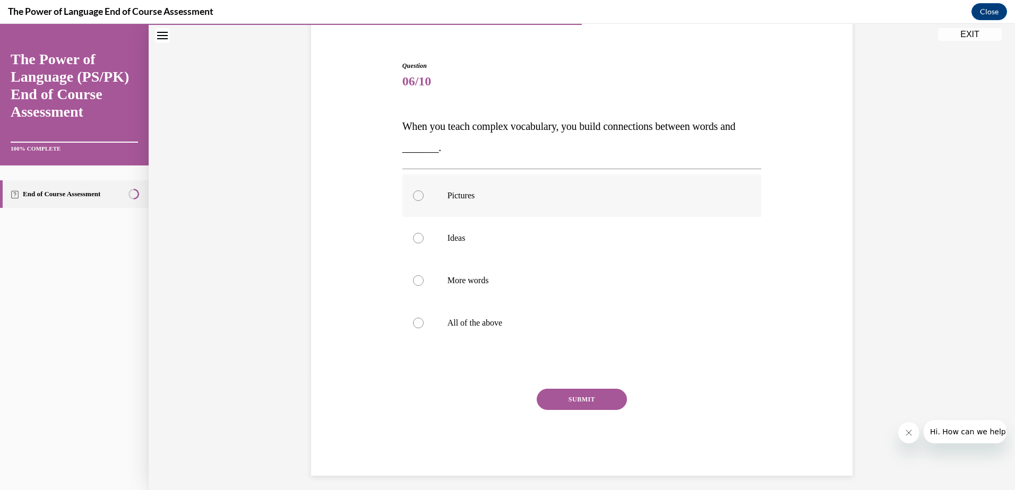
click at [537, 206] on label "Pictures" at bounding box center [581, 196] width 359 height 42
click at [424, 201] on input "Pictures" at bounding box center [418, 196] width 11 height 11
radio input "true"
click at [542, 246] on label "Ideas" at bounding box center [581, 238] width 359 height 42
click at [424, 244] on input "Ideas" at bounding box center [418, 238] width 11 height 11
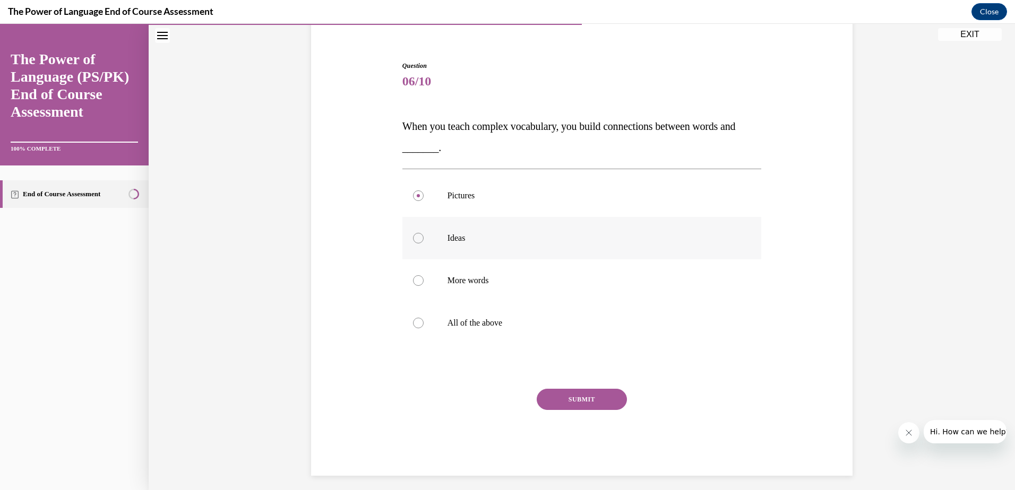
radio input "true"
click at [558, 405] on button "SUBMIT" at bounding box center [582, 399] width 90 height 21
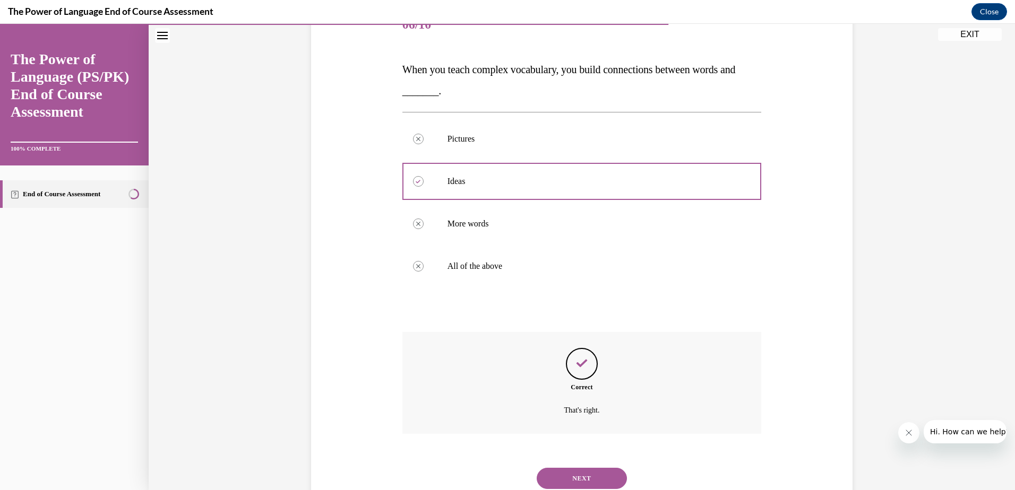
scroll to position [179, 0]
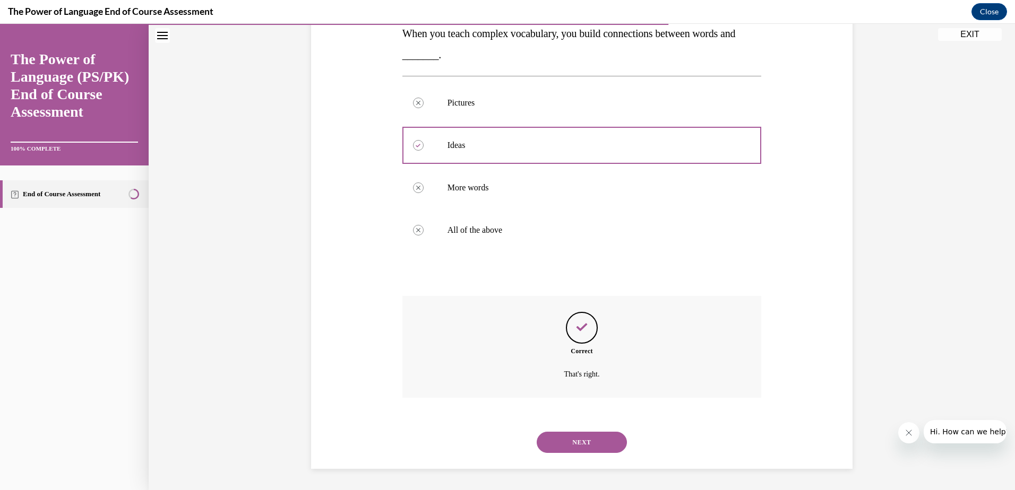
click at [566, 439] on button "NEXT" at bounding box center [582, 442] width 90 height 21
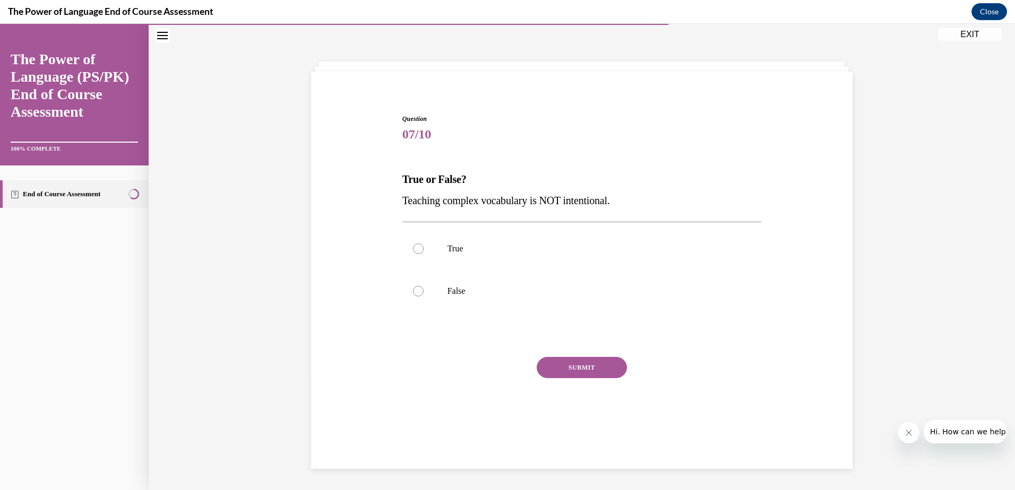
scroll to position [33, 0]
click at [459, 294] on p "False" at bounding box center [591, 291] width 288 height 11
click at [424, 294] on input "False" at bounding box center [418, 291] width 11 height 11
radio input "true"
click at [548, 362] on button "SUBMIT" at bounding box center [582, 367] width 90 height 21
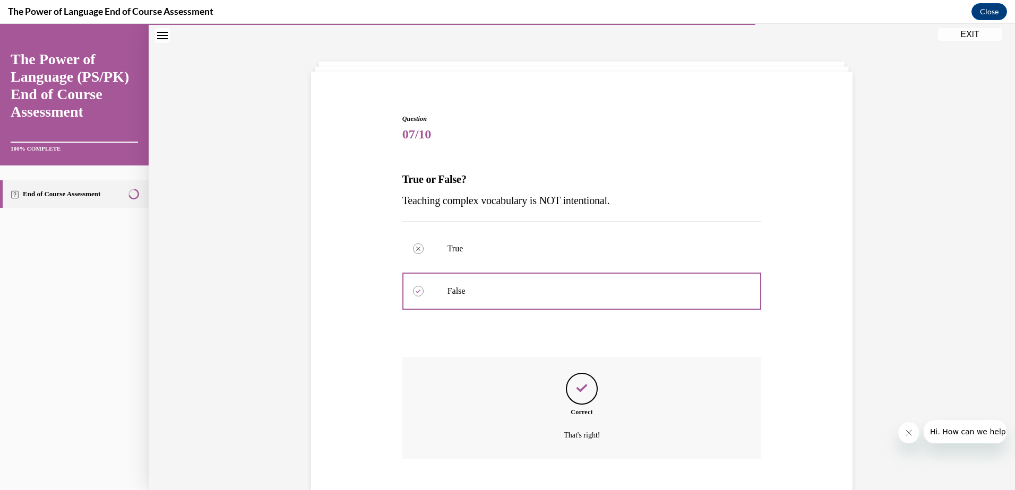
scroll to position [94, 0]
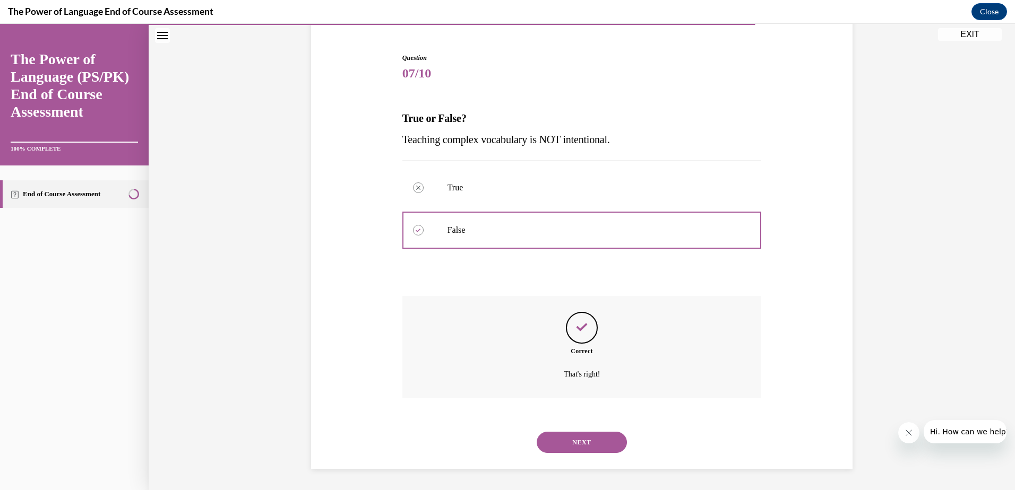
click at [597, 443] on button "NEXT" at bounding box center [582, 442] width 90 height 21
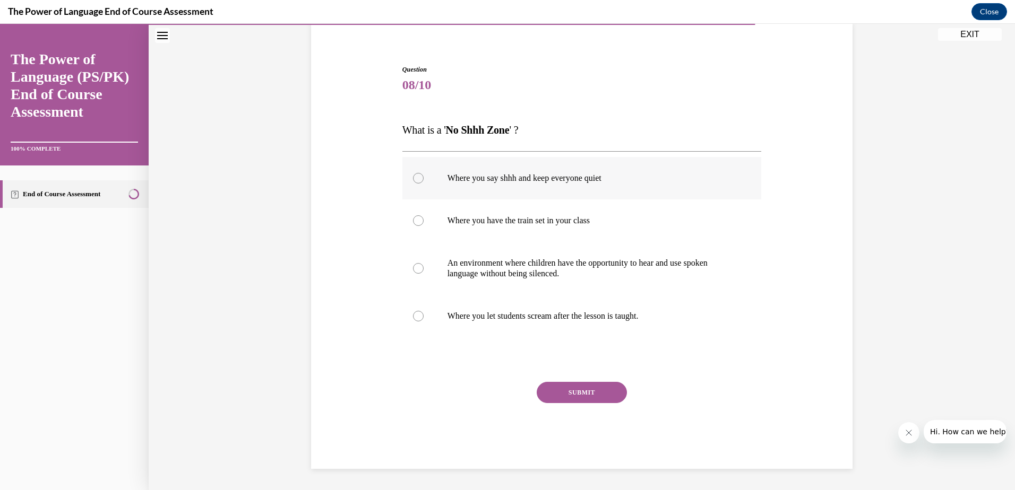
scroll to position [44, 0]
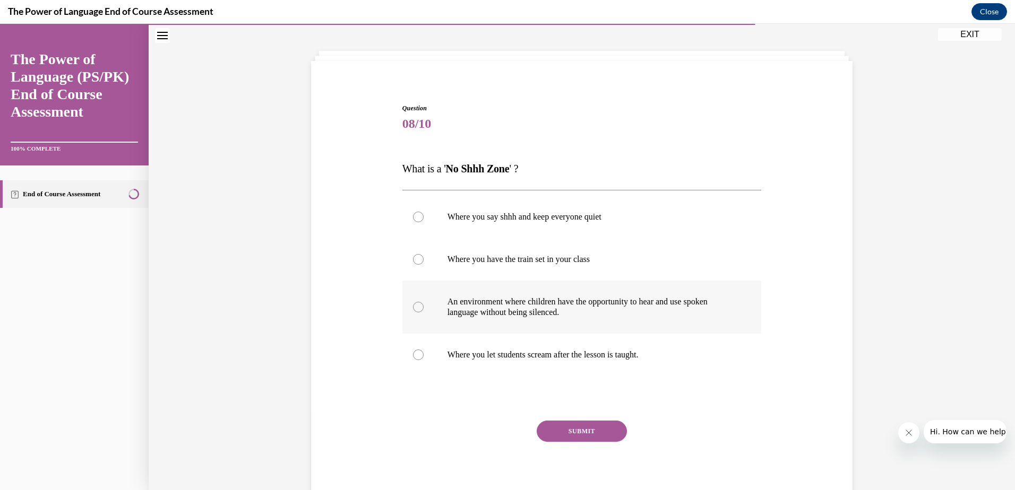
click at [537, 303] on p "An environment where children have the opportunity to hear and use spoken langu…" at bounding box center [591, 307] width 288 height 21
click at [424, 303] on input "An environment where children have the opportunity to hear and use spoken langu…" at bounding box center [418, 307] width 11 height 11
radio input "true"
click at [582, 429] on button "SUBMIT" at bounding box center [582, 431] width 90 height 21
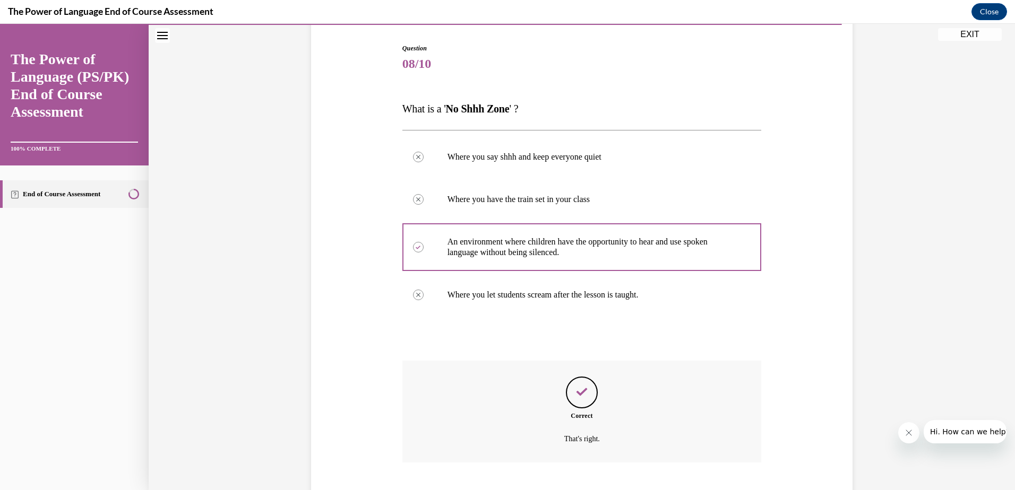
scroll to position [169, 0]
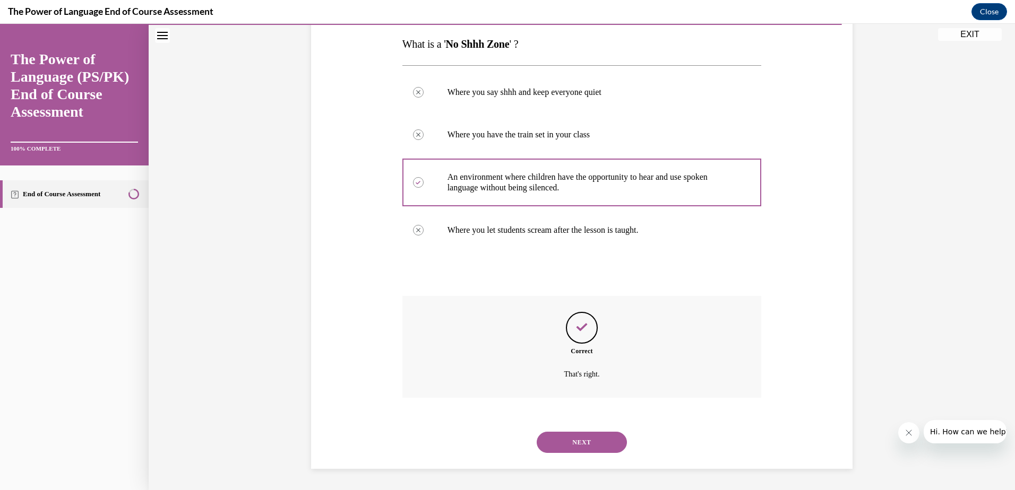
click at [587, 446] on button "NEXT" at bounding box center [582, 442] width 90 height 21
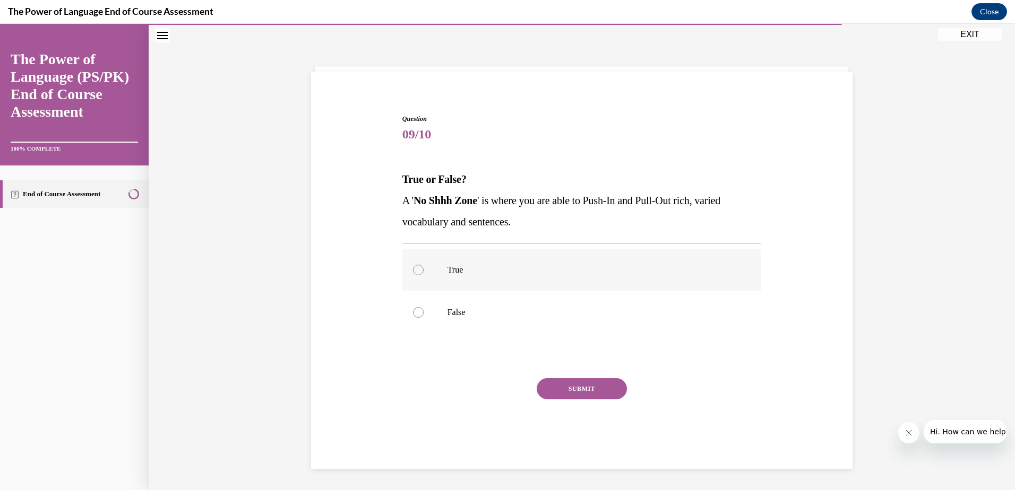
click at [496, 265] on p "True" at bounding box center [591, 270] width 288 height 11
click at [424, 265] on input "True" at bounding box center [418, 270] width 11 height 11
radio input "true"
click at [566, 394] on button "SUBMIT" at bounding box center [582, 388] width 90 height 21
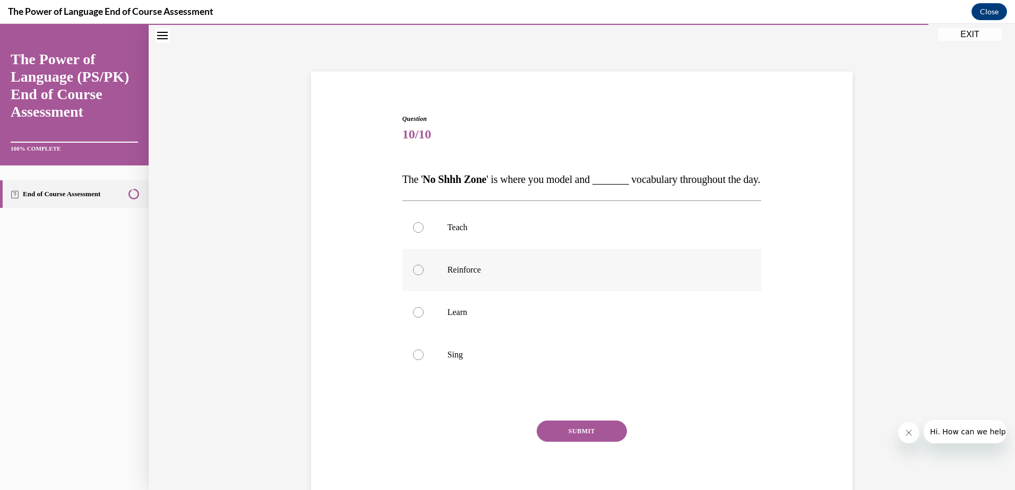
click at [480, 275] on p "Reinforce" at bounding box center [591, 270] width 288 height 11
click at [424, 275] on input "Reinforce" at bounding box center [418, 270] width 11 height 11
radio input "true"
click at [562, 443] on div "Question 10/10 The ' No Shhh Zone ' is where you model and _______ vocabulary t…" at bounding box center [581, 311] width 359 height 394
click at [563, 442] on button "SUBMIT" at bounding box center [582, 431] width 90 height 21
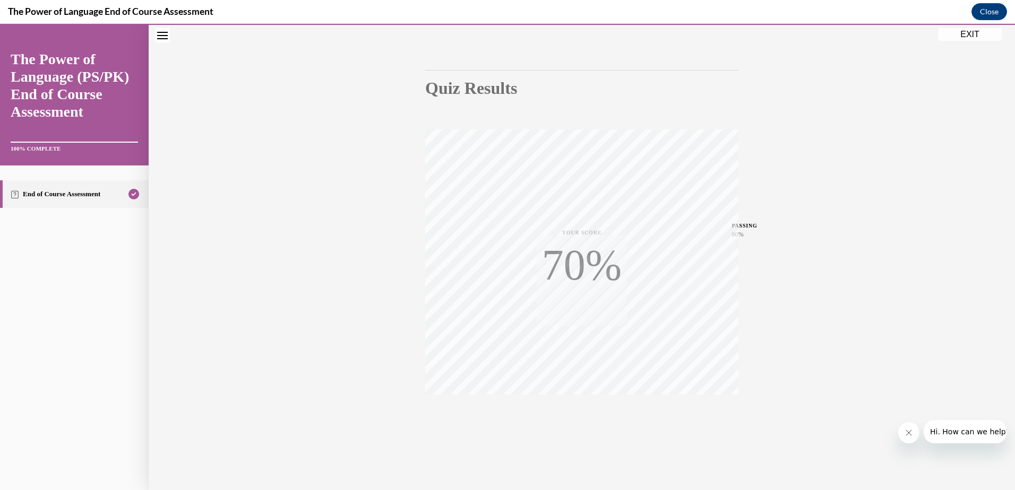
scroll to position [77, 0]
click at [960, 37] on button "EXIT" at bounding box center [970, 34] width 64 height 13
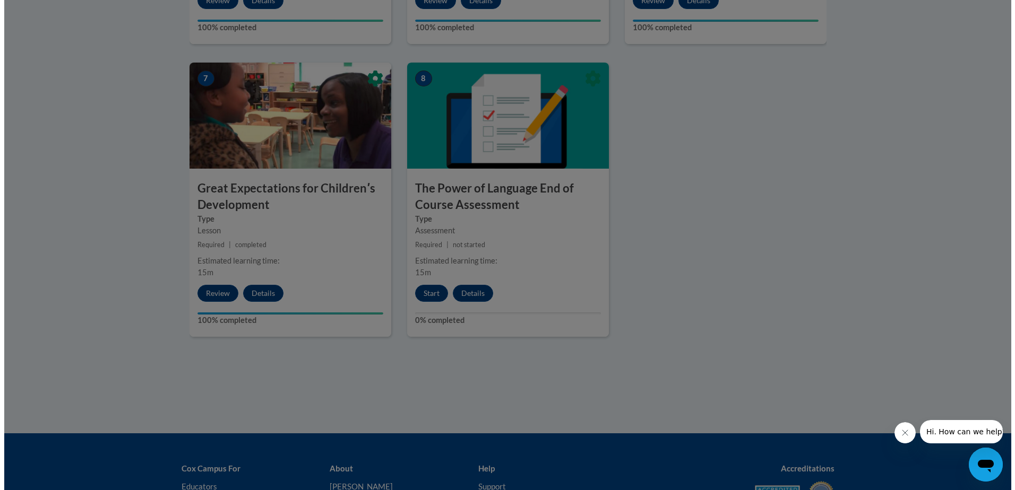
scroll to position [849, 0]
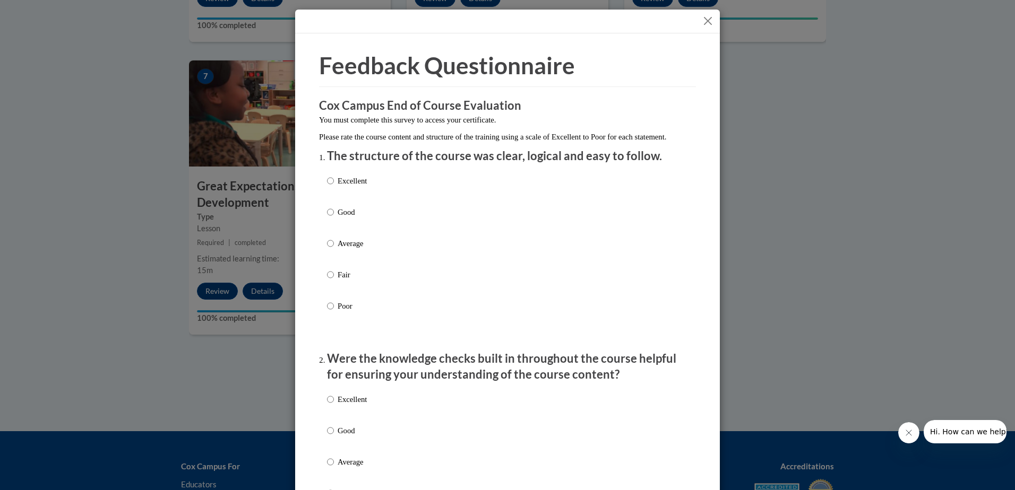
click at [356, 249] on p "Average" at bounding box center [352, 244] width 29 height 12
click at [334, 249] on input "Average" at bounding box center [330, 244] width 7 height 12
radio input "true"
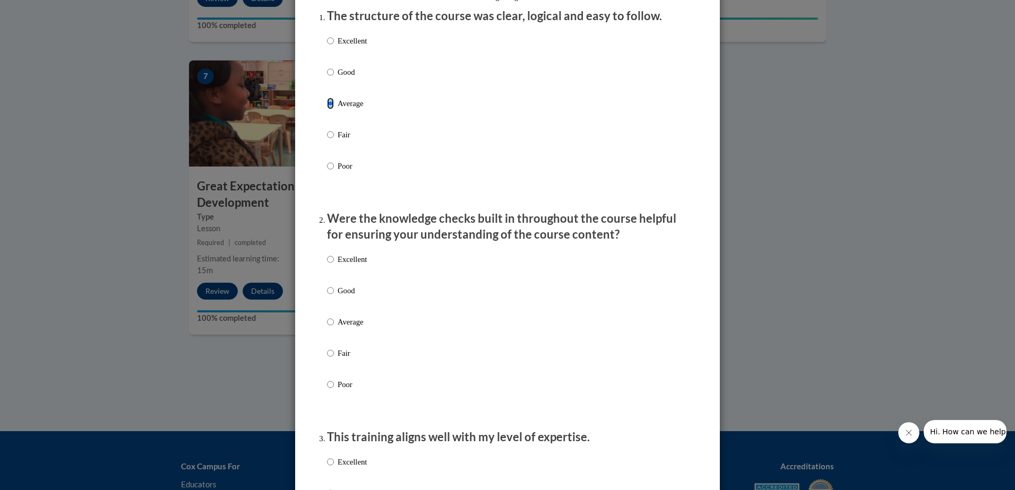
scroll to position [159, 0]
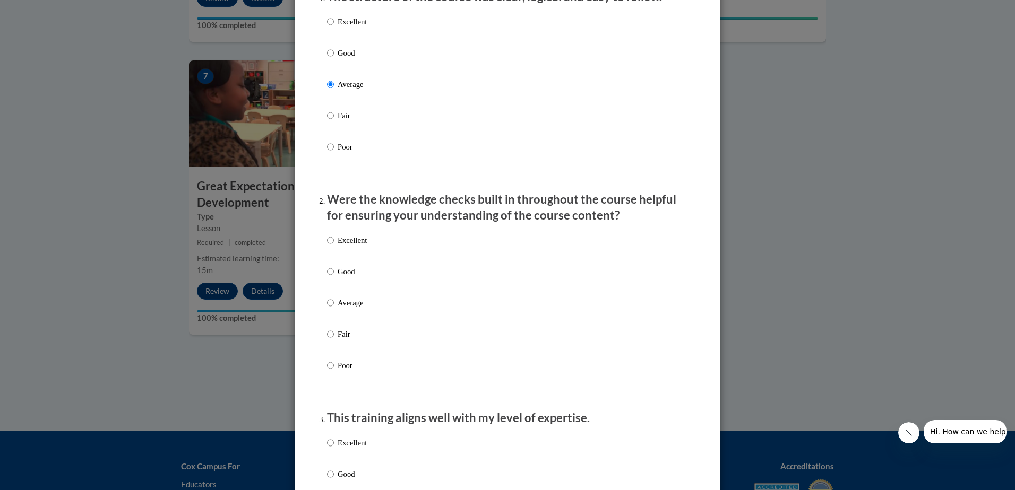
click at [366, 248] on div "Excellent Good Average Fair Poor" at bounding box center [507, 315] width 361 height 173
click at [369, 257] on div "Excellent Good Average Fair Poor" at bounding box center [507, 315] width 361 height 173
click at [368, 254] on div "Excellent Good Average Fair Poor" at bounding box center [507, 315] width 361 height 173
click at [330, 251] on label "Excellent" at bounding box center [347, 249] width 40 height 29
click at [330, 246] on input "Excellent" at bounding box center [330, 241] width 7 height 12
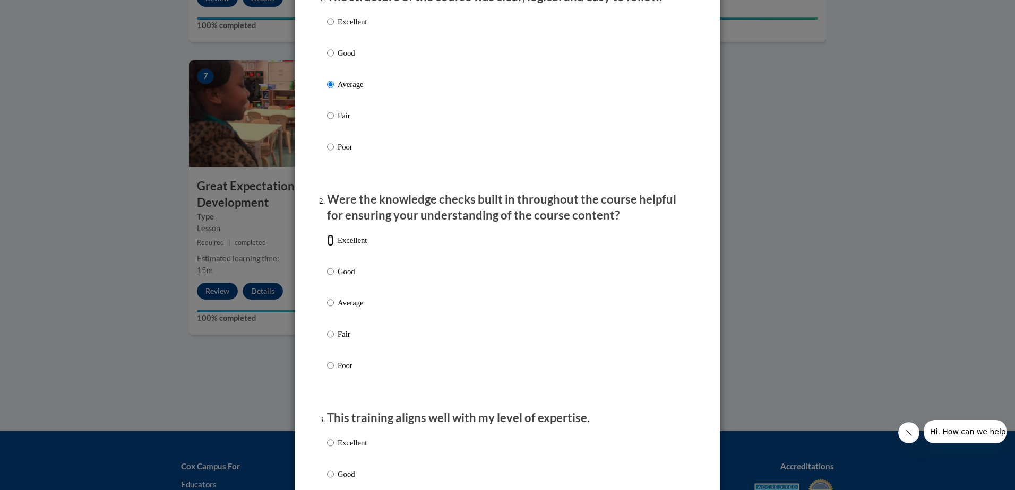
radio input "true"
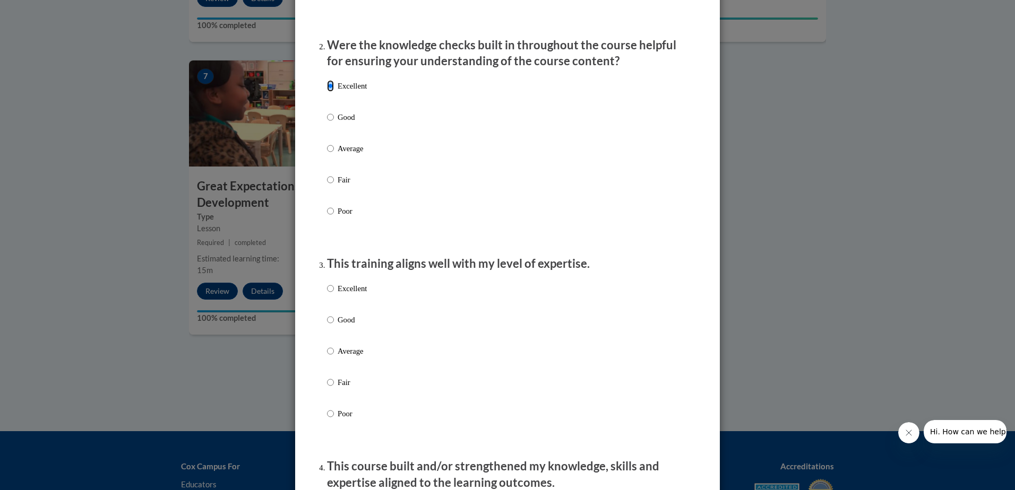
scroll to position [318, 0]
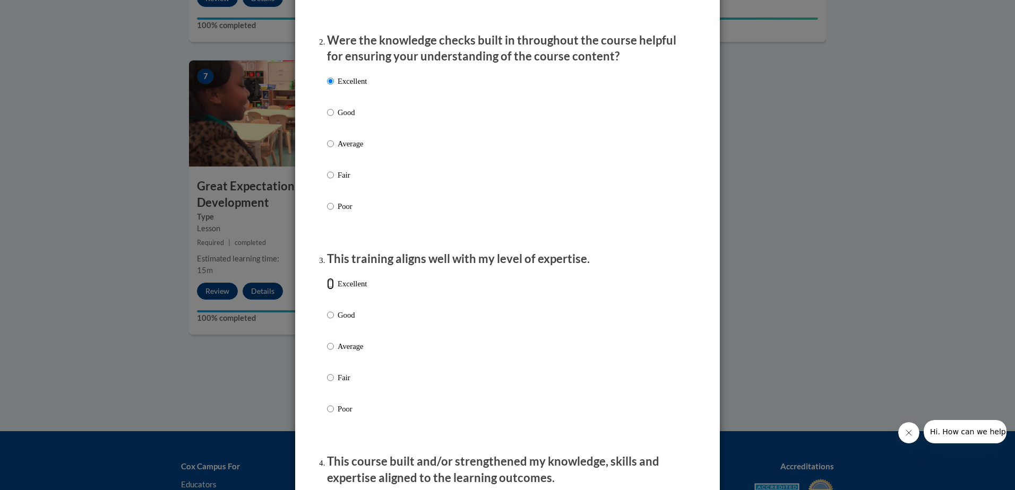
click at [329, 290] on input "Excellent" at bounding box center [330, 284] width 7 height 12
radio input "true"
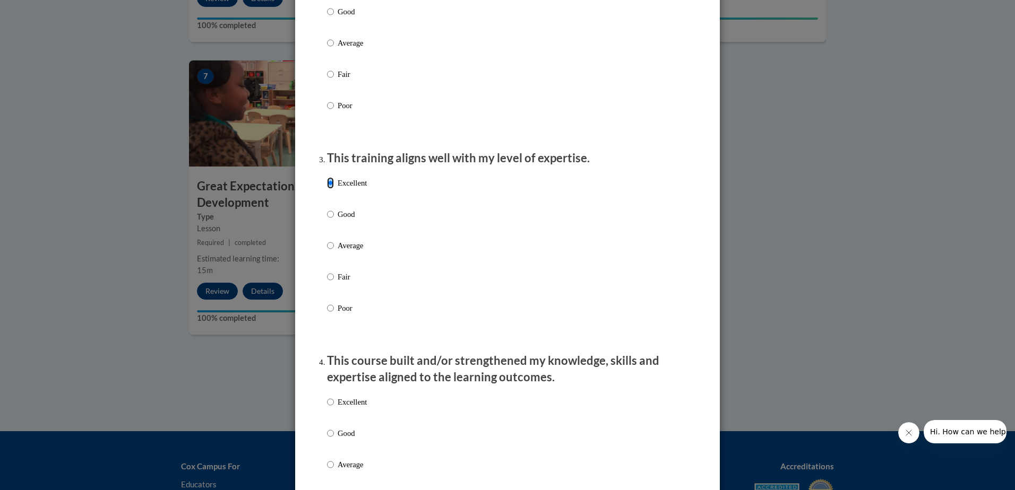
scroll to position [531, 0]
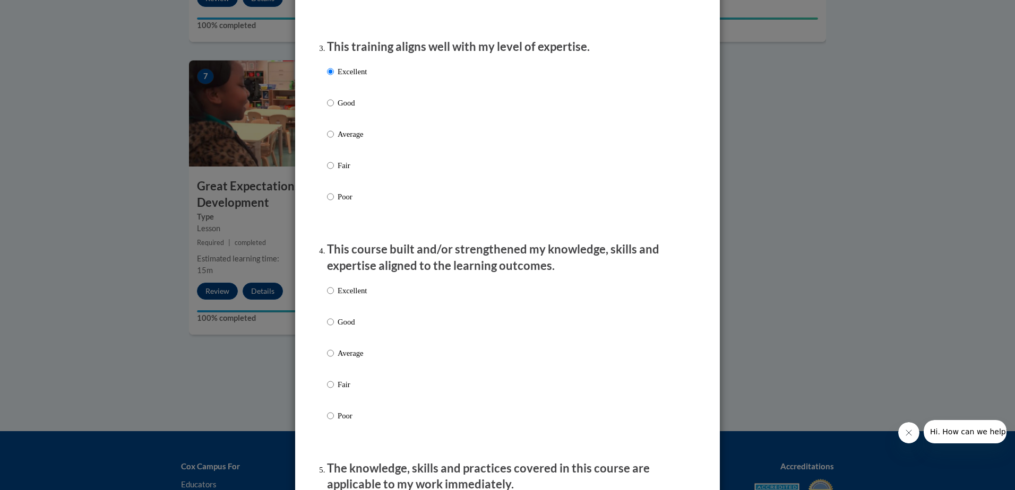
click at [338, 297] on p "Excellent" at bounding box center [352, 291] width 29 height 12
click at [334, 297] on input "Excellent" at bounding box center [330, 291] width 7 height 12
radio input "true"
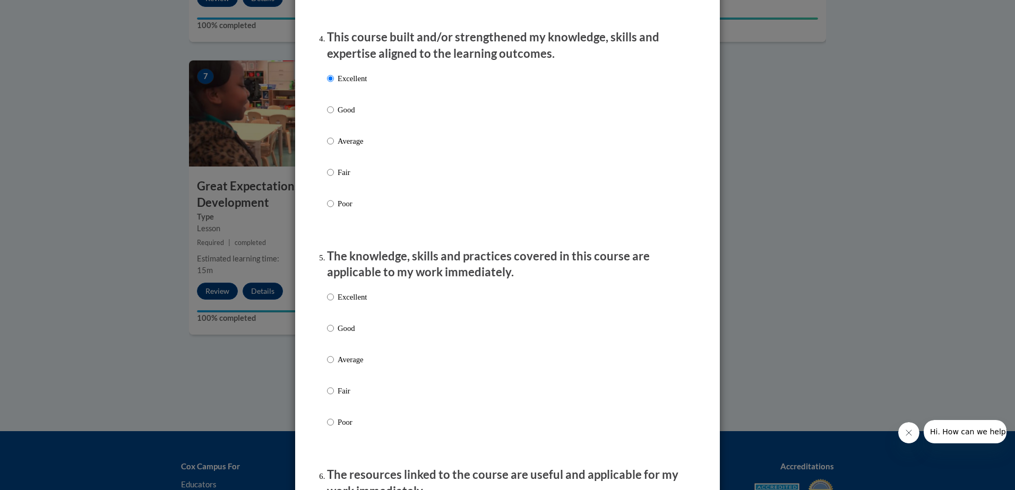
click at [348, 366] on p "Average" at bounding box center [352, 360] width 29 height 12
click at [334, 366] on input "Average" at bounding box center [330, 360] width 7 height 12
radio input "true"
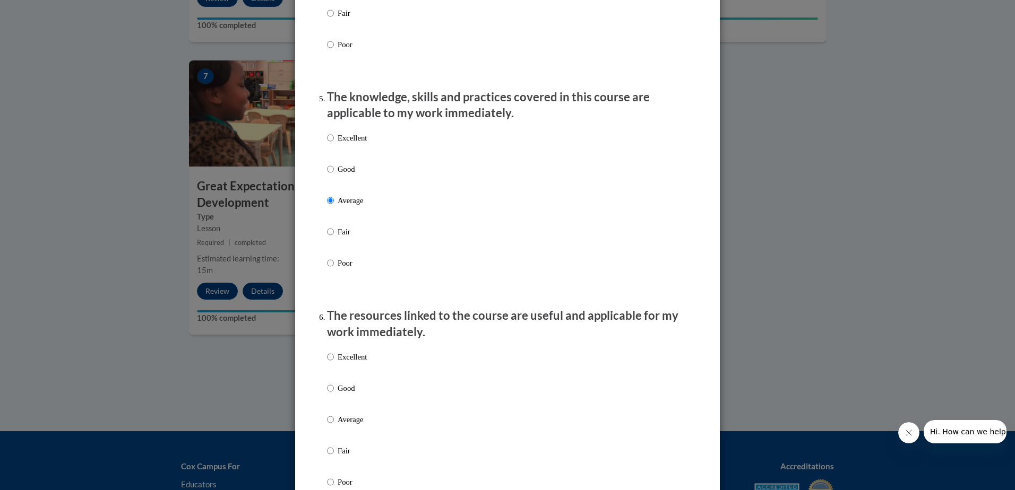
click at [348, 373] on label "Excellent" at bounding box center [347, 365] width 40 height 29
click at [334, 363] on input "Excellent" at bounding box center [330, 357] width 7 height 12
radio input "true"
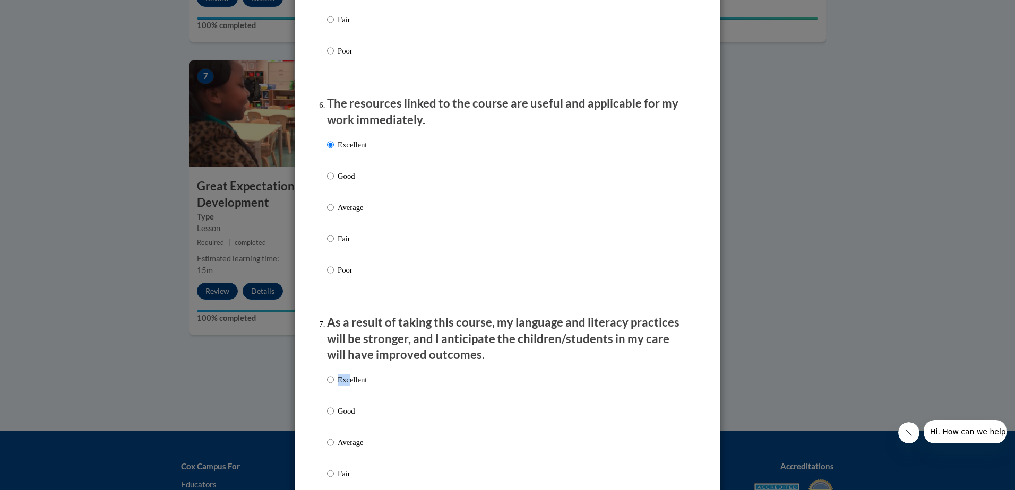
click at [344, 383] on div "Excellent Good Average Fair Poor" at bounding box center [347, 451] width 40 height 165
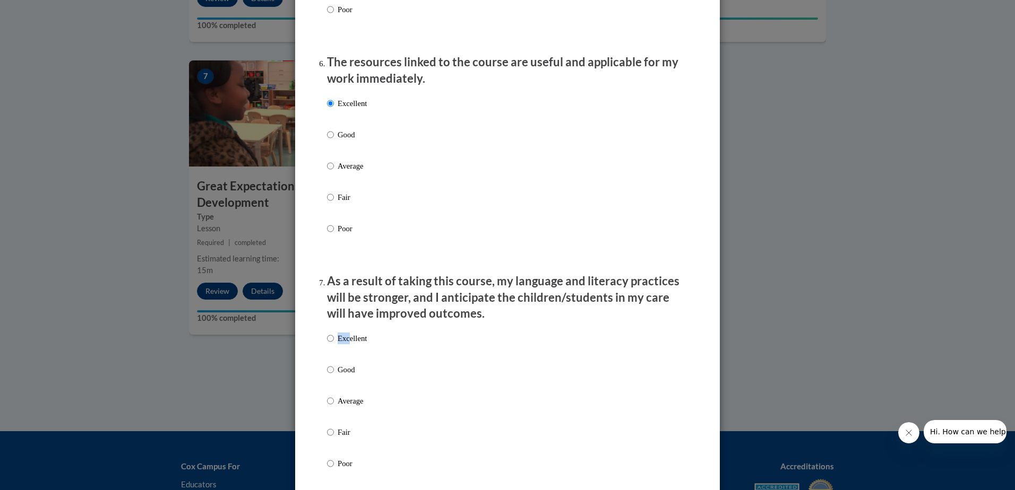
scroll to position [1327, 0]
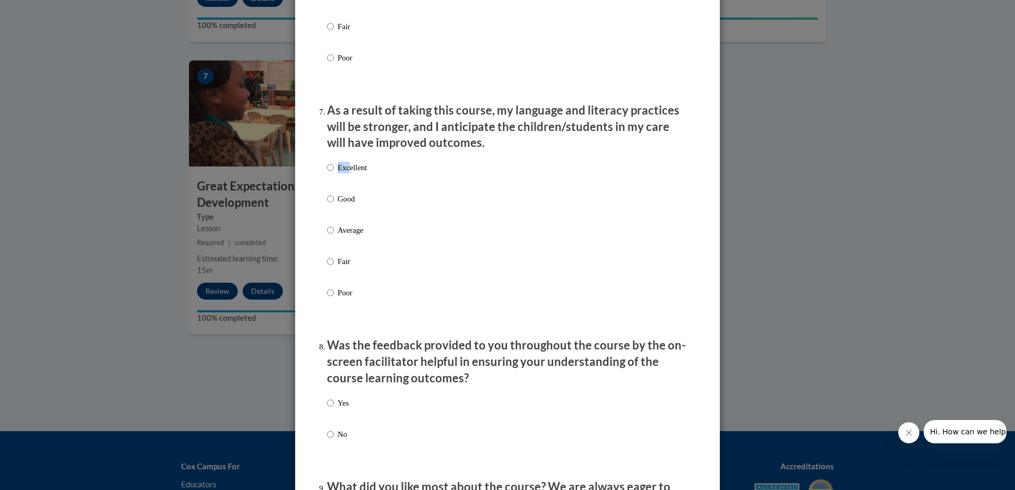
click at [346, 174] on p "Excellent" at bounding box center [352, 168] width 29 height 12
click at [334, 174] on input "Excellent" at bounding box center [330, 168] width 7 height 12
radio input "true"
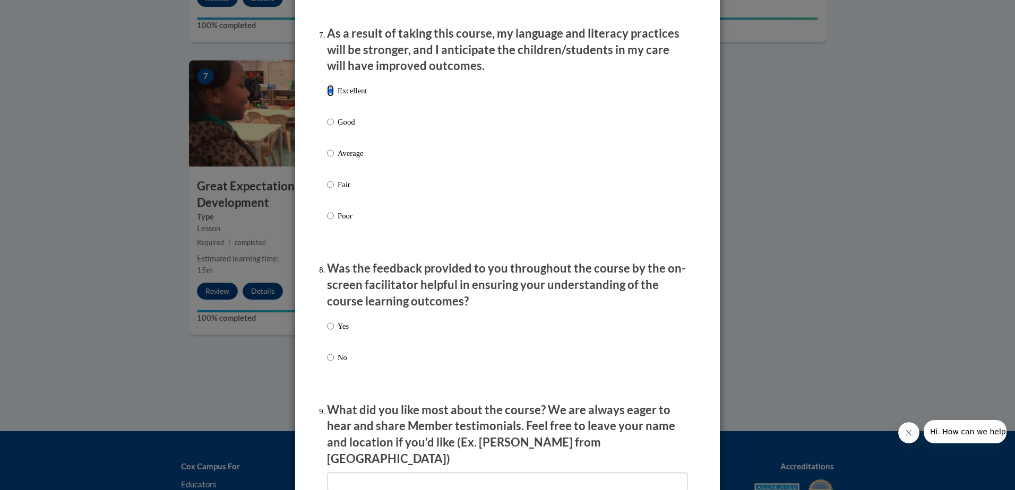
scroll to position [1486, 0]
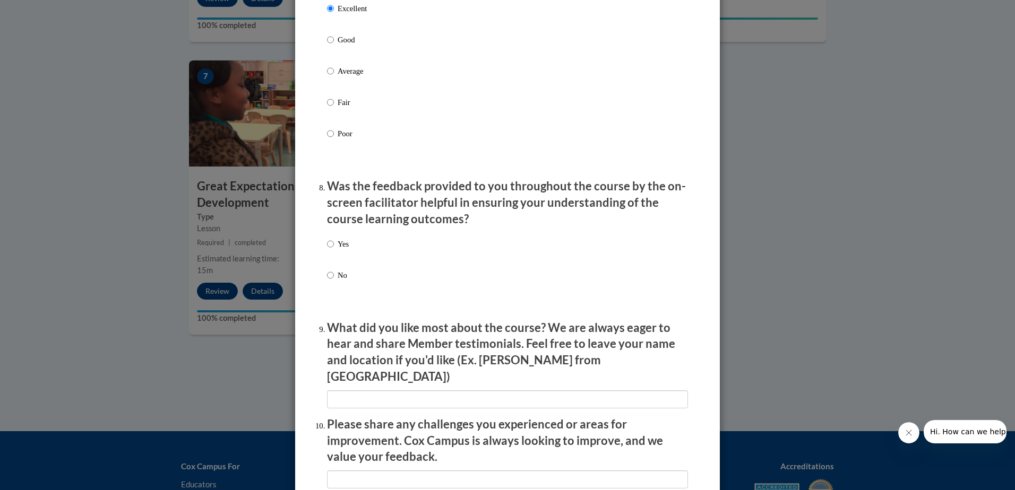
click at [338, 250] on p "Yes" at bounding box center [343, 244] width 11 height 12
click at [334, 250] on input "Yes" at bounding box center [330, 244] width 7 height 12
radio input "true"
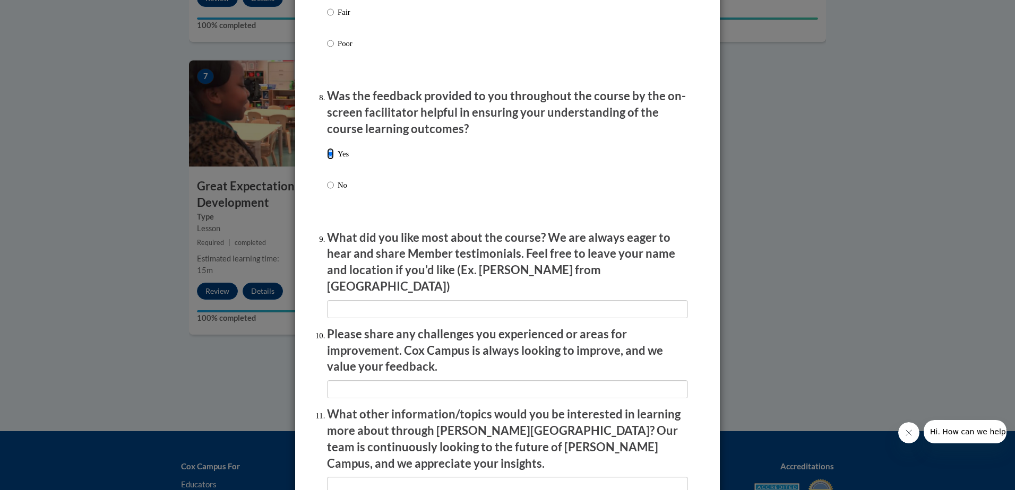
scroll to position [1698, 0]
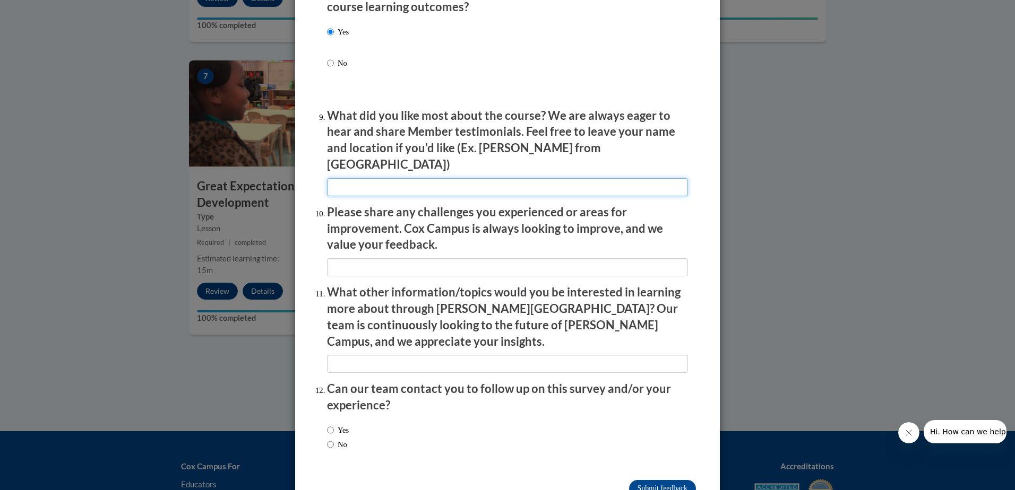
click at [356, 179] on input "textbox" at bounding box center [507, 187] width 361 height 18
type input "na"
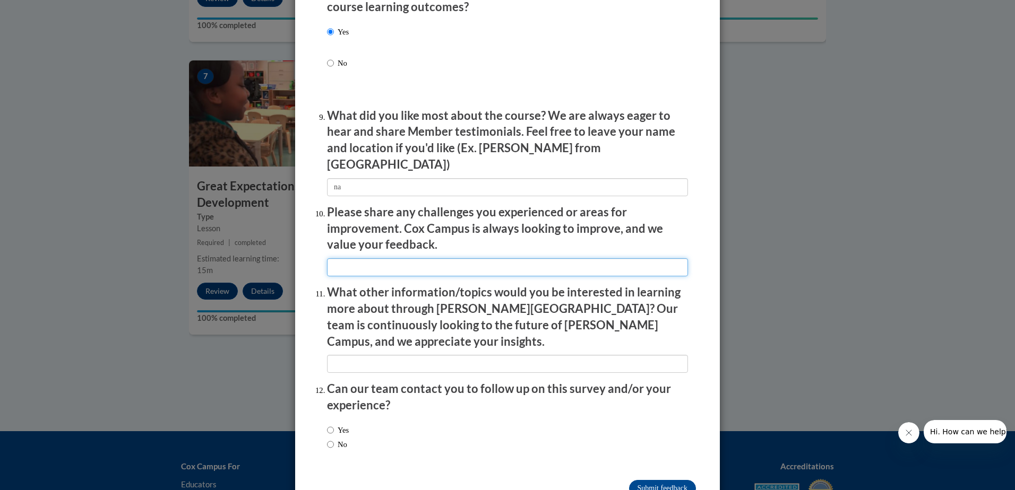
click at [330, 265] on input "textbox" at bounding box center [507, 267] width 361 height 18
type input "na"
click at [330, 355] on input "textbox" at bounding box center [507, 364] width 361 height 18
type input "na"
click at [334, 439] on label "No" at bounding box center [337, 445] width 20 height 12
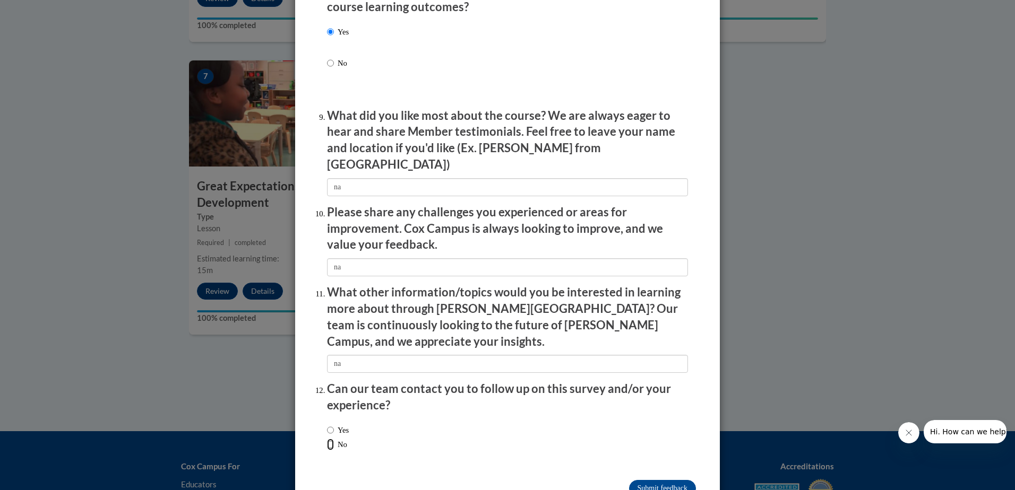
click at [334, 439] on input "No" at bounding box center [330, 445] width 7 height 12
radio input "true"
click at [634, 480] on input "Submit feedback" at bounding box center [662, 488] width 67 height 17
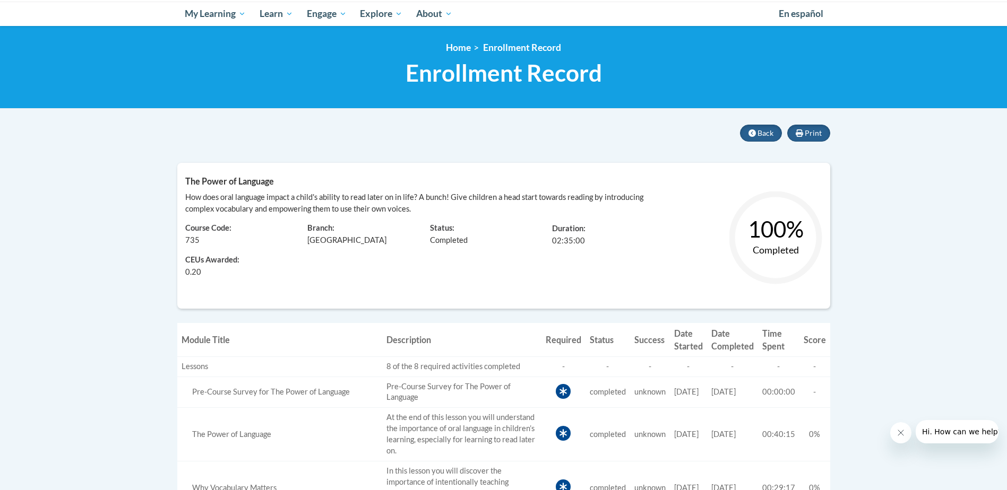
scroll to position [106, 0]
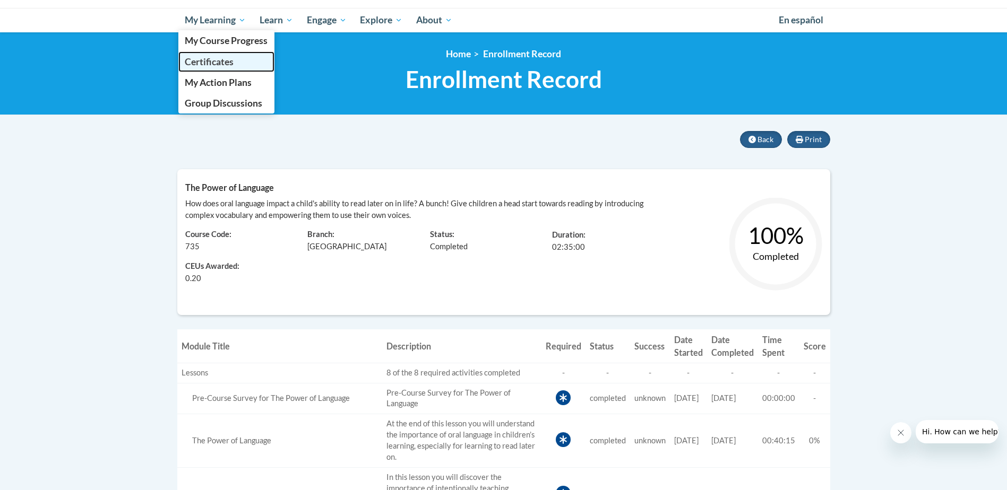
click at [263, 63] on link "Certificates" at bounding box center [226, 61] width 97 height 21
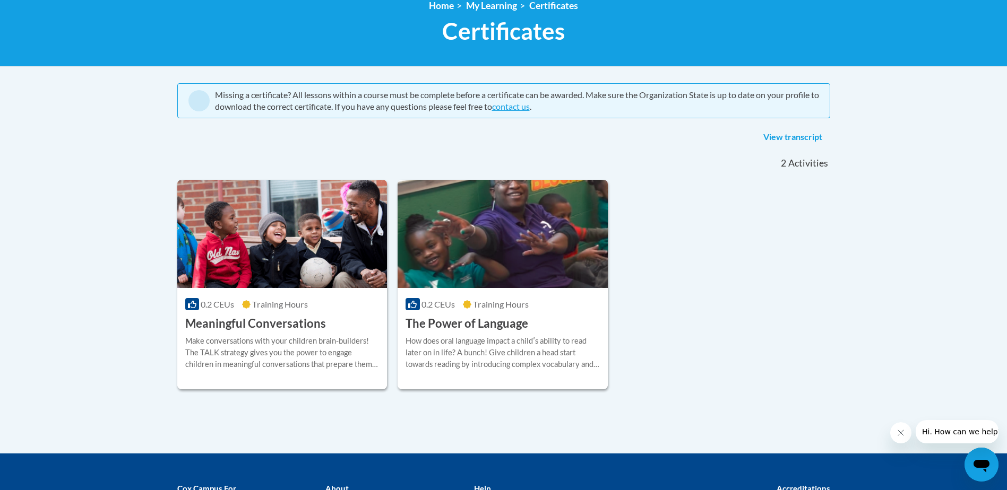
scroll to position [159, 0]
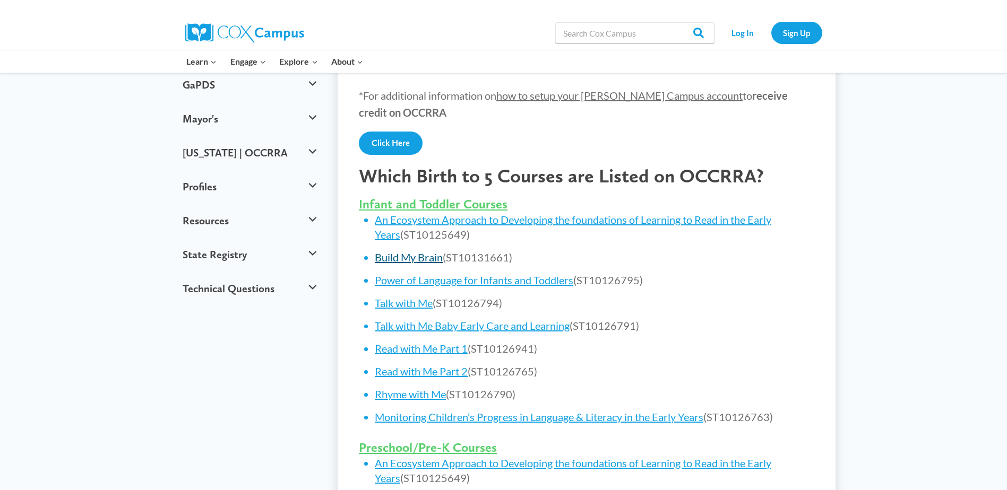
scroll to position [318, 0]
click at [395, 263] on link "Build My Brain" at bounding box center [409, 258] width 68 height 13
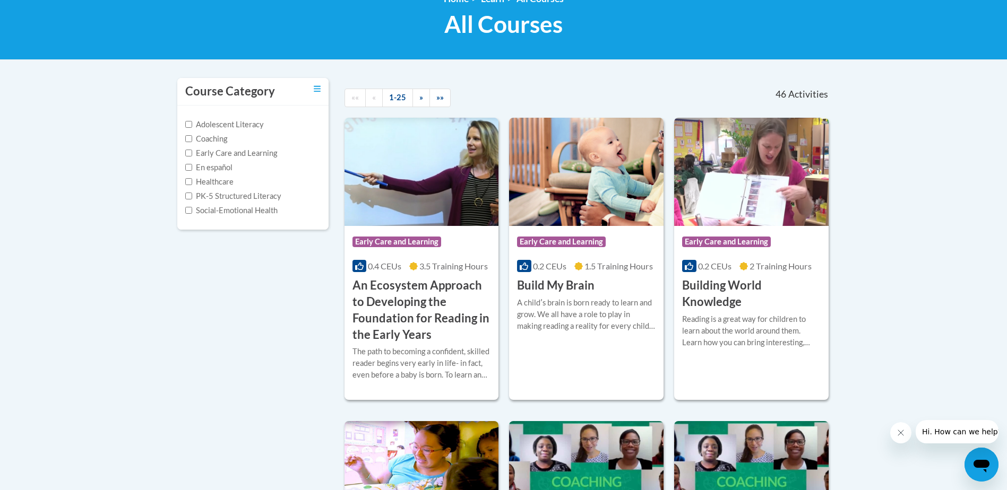
scroll to position [212, 0]
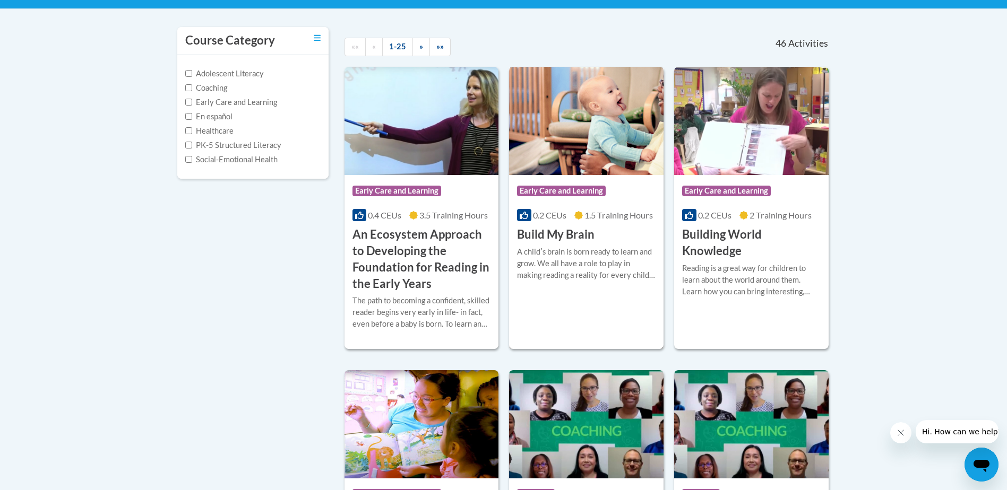
click at [556, 235] on h3 "Build My Brain" at bounding box center [555, 235] width 77 height 16
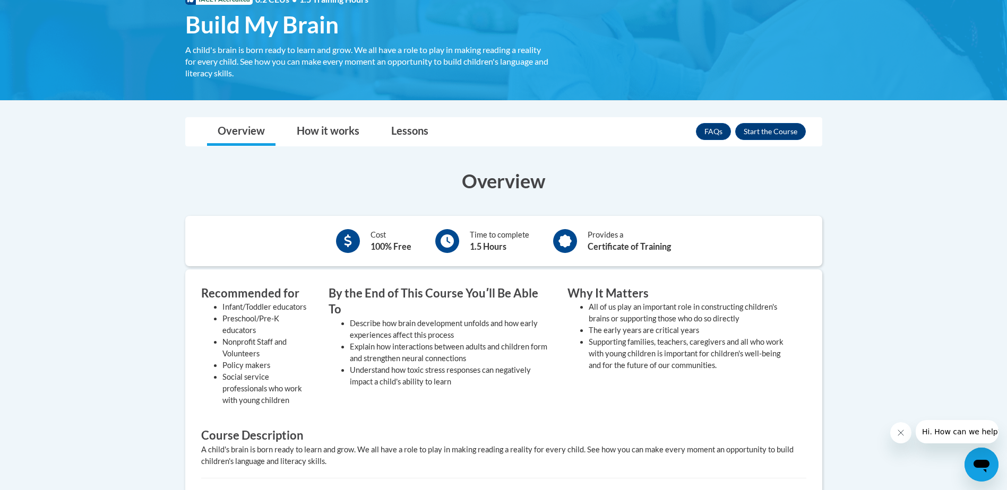
scroll to position [19, 0]
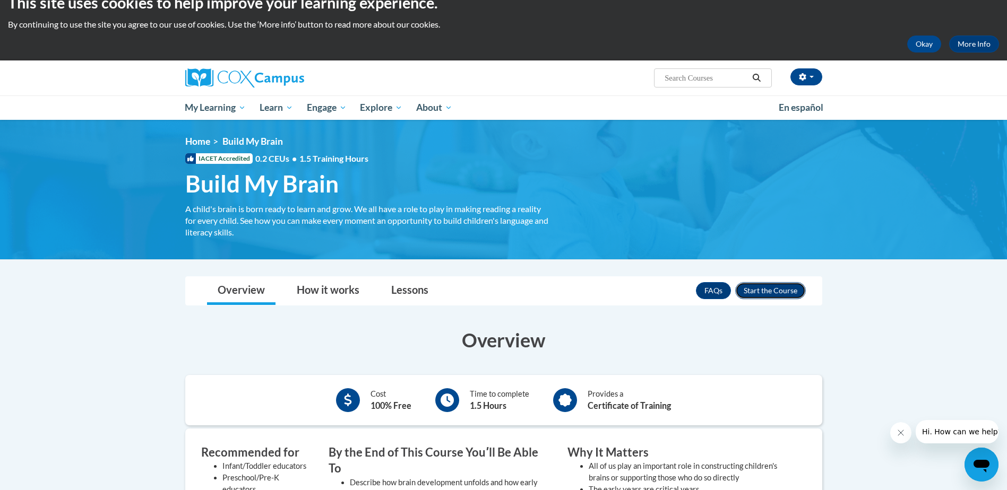
click at [759, 294] on button "Enroll" at bounding box center [770, 290] width 71 height 17
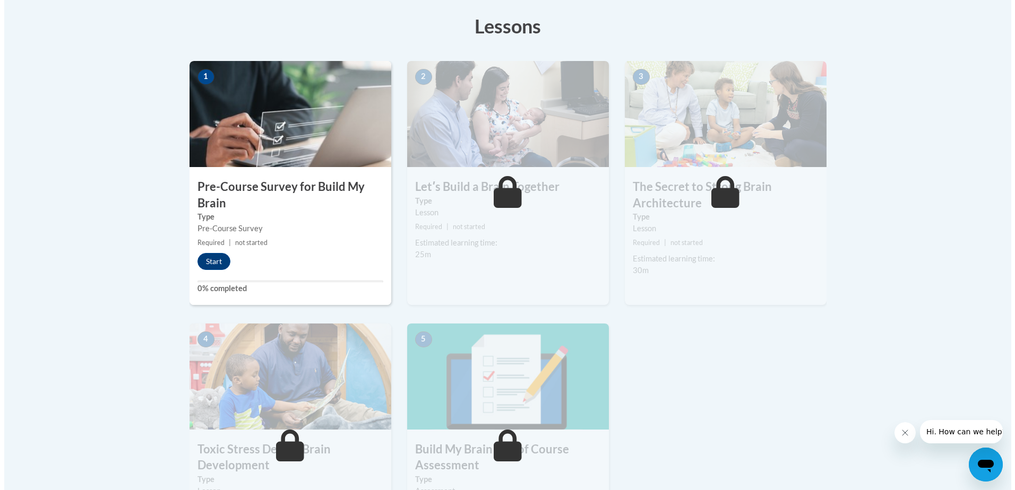
scroll to position [318, 0]
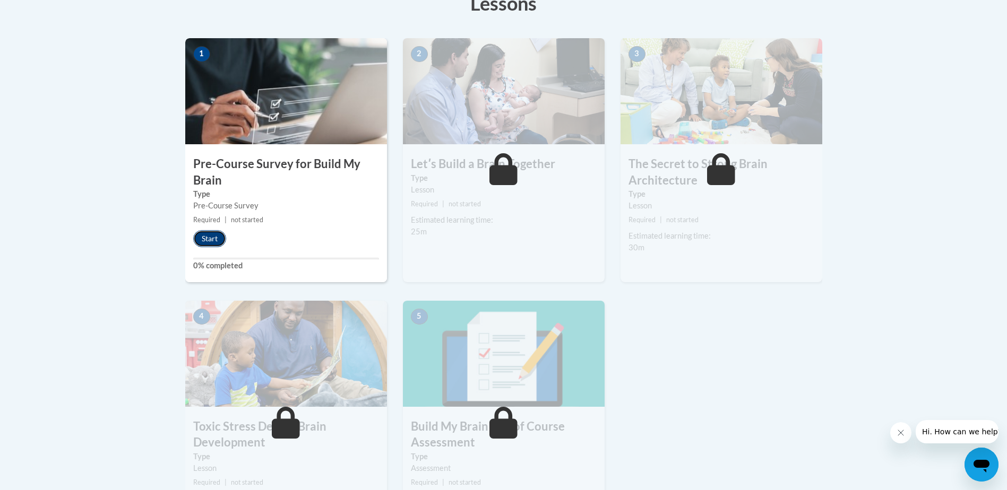
click at [204, 242] on button "Start" at bounding box center [209, 238] width 33 height 17
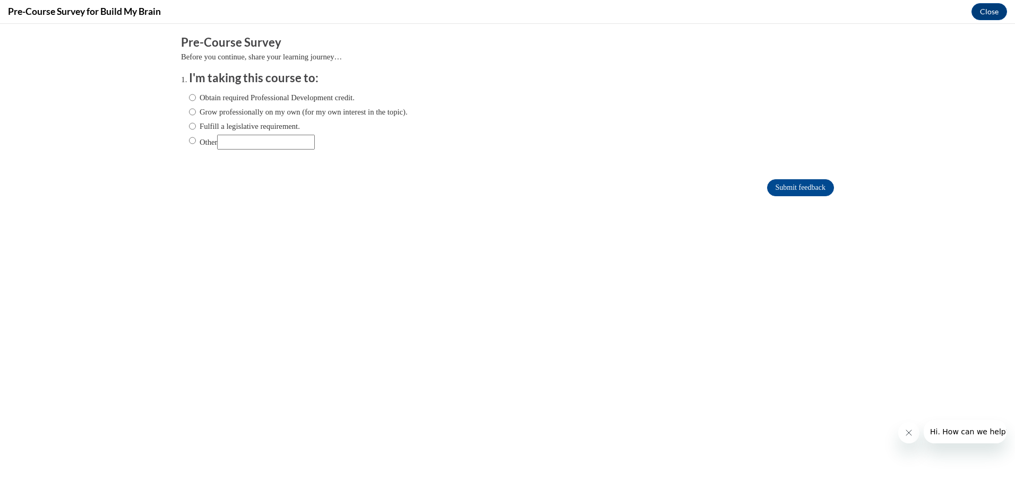
scroll to position [0, 0]
click at [337, 95] on label "Obtain required Professional Development credit." at bounding box center [272, 98] width 166 height 12
click at [196, 95] on input "Obtain required Professional Development credit." at bounding box center [192, 98] width 7 height 12
radio input "true"
click at [811, 185] on input "Submit feedback" at bounding box center [800, 187] width 67 height 17
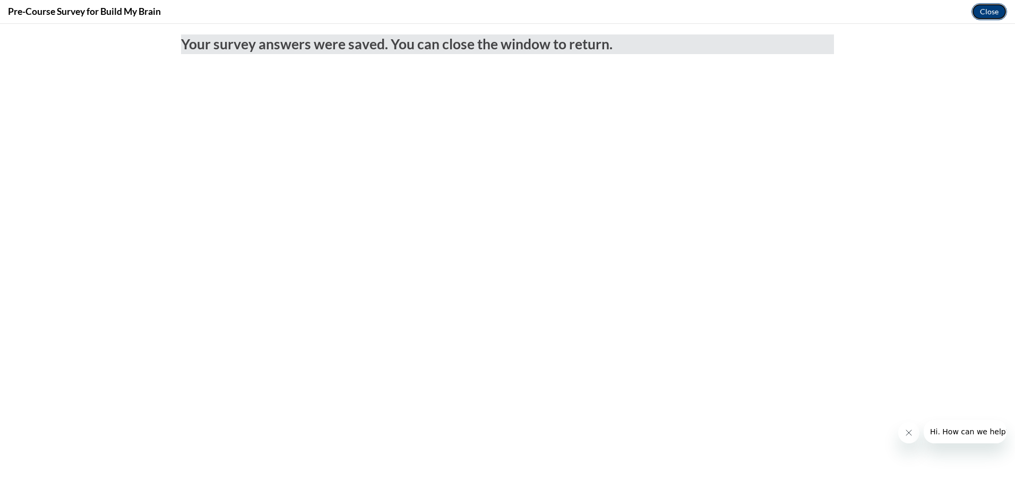
click at [996, 5] on button "Close" at bounding box center [989, 11] width 36 height 17
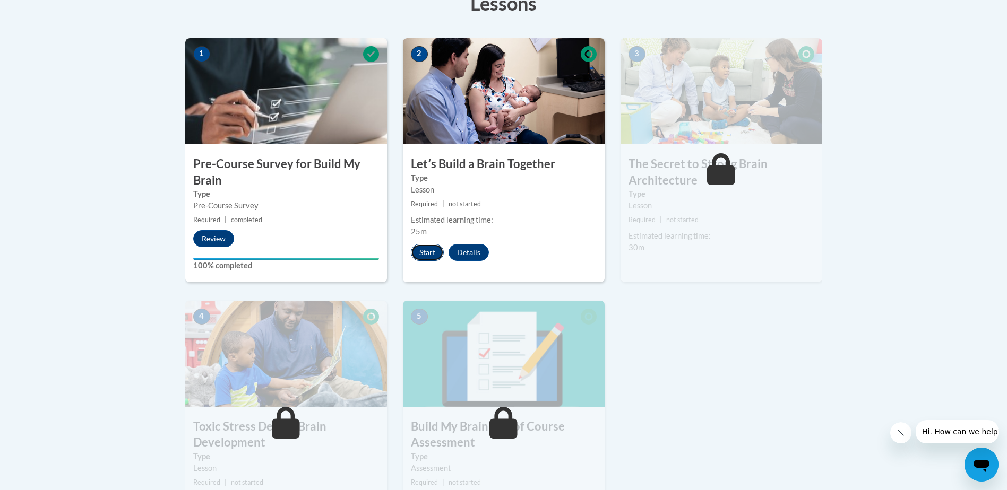
click at [417, 252] on button "Start" at bounding box center [427, 252] width 33 height 17
